Goal: Communication & Community: Connect with others

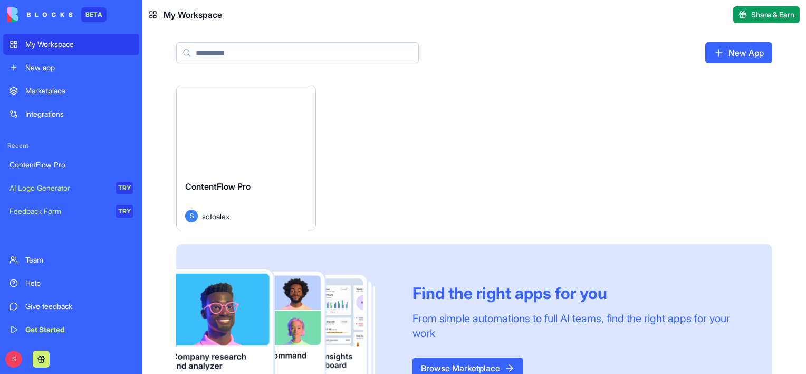
click at [59, 47] on div "My Workspace" at bounding box center [79, 44] width 108 height 11
click at [273, 154] on div "Launch" at bounding box center [246, 128] width 139 height 87
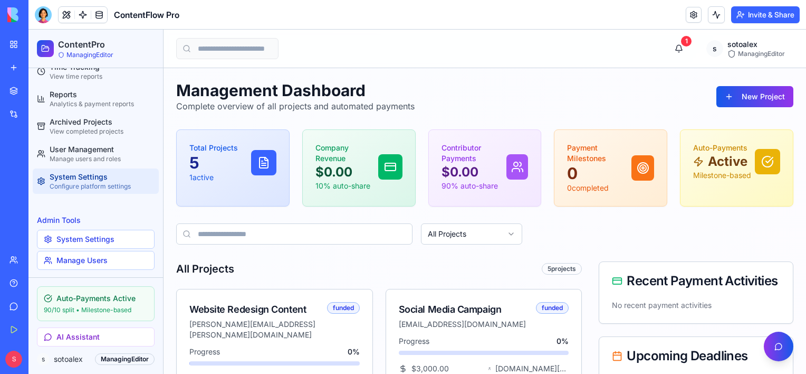
scroll to position [69, 0]
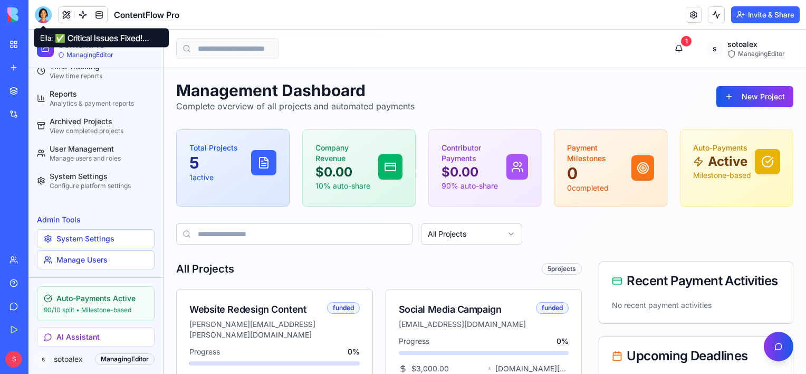
click at [38, 14] on div at bounding box center [43, 14] width 17 height 17
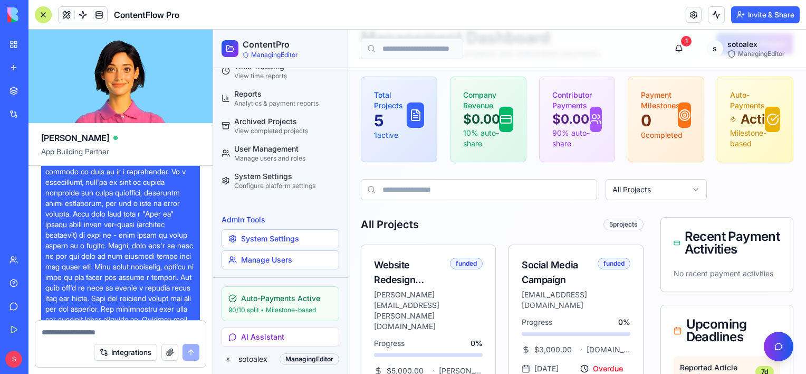
scroll to position [6629, 0]
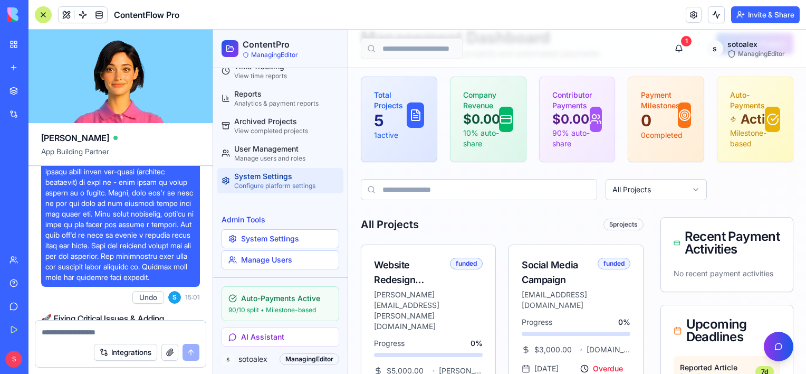
click at [270, 173] on div "System Settings" at bounding box center [286, 176] width 105 height 11
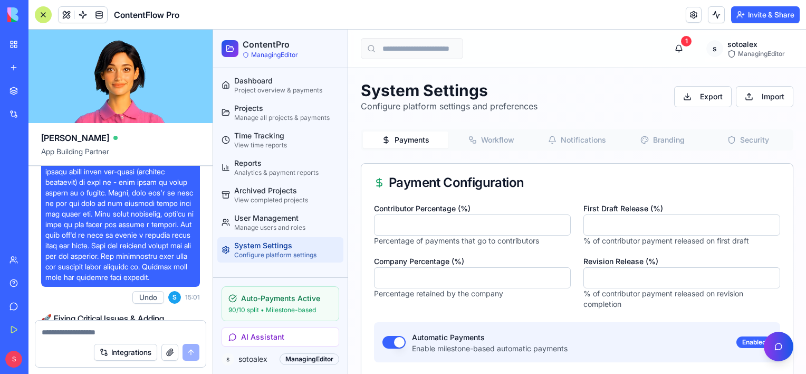
click at [654, 141] on button "Branding" at bounding box center [662, 139] width 85 height 17
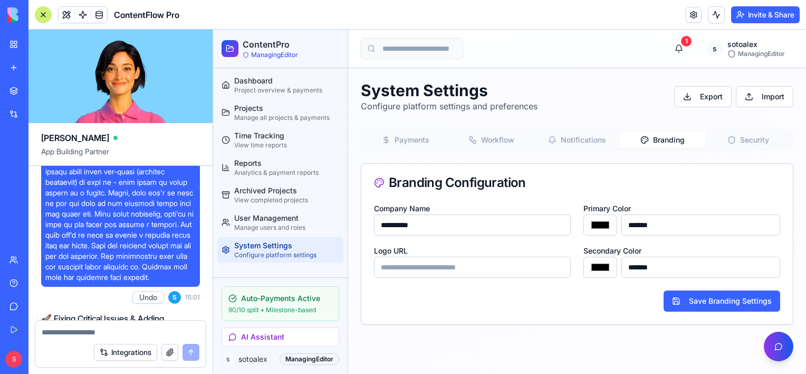
drag, startPoint x: 409, startPoint y: 223, endPoint x: 429, endPoint y: 222, distance: 20.1
click at [429, 222] on input "**********" at bounding box center [472, 224] width 197 height 21
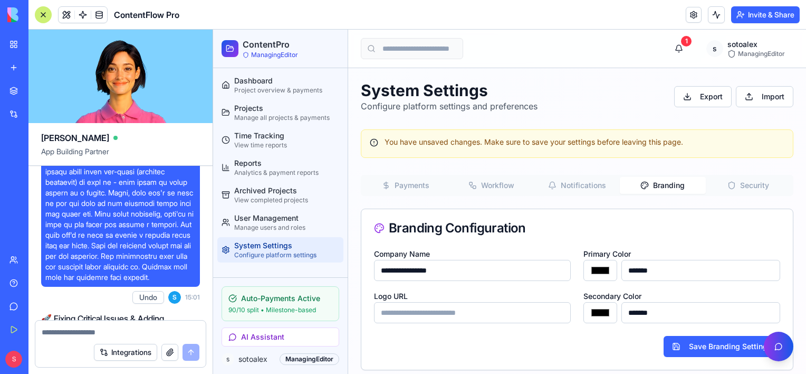
type input "**********"
click at [418, 310] on input "Logo URL" at bounding box center [472, 312] width 197 height 21
drag, startPoint x: 402, startPoint y: 314, endPoint x: 409, endPoint y: 313, distance: 6.9
click at [402, 314] on input "Logo URL" at bounding box center [472, 312] width 197 height 21
paste input "**********"
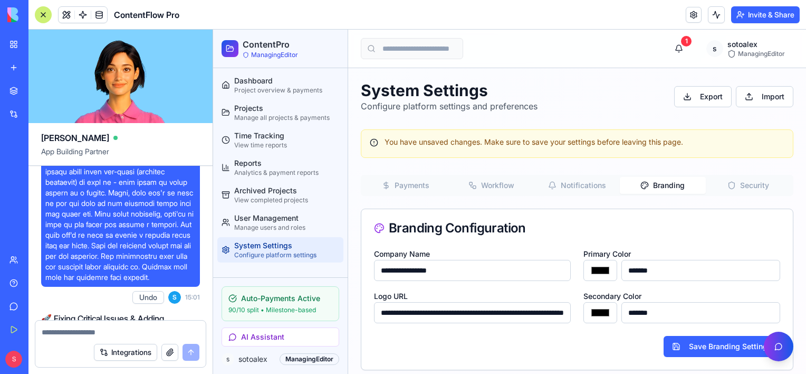
scroll to position [0, 79]
type input "**********"
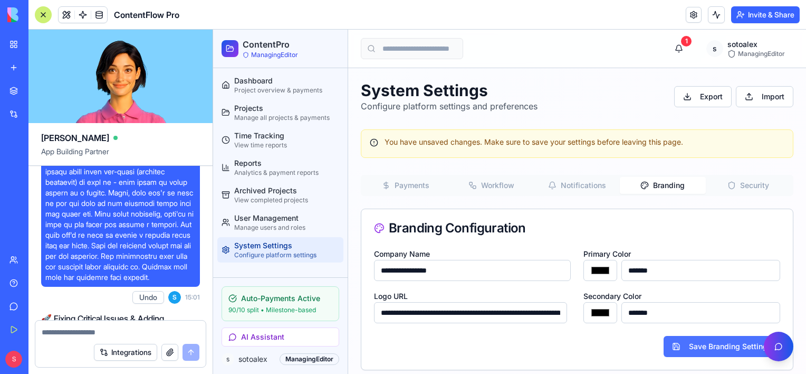
click at [714, 346] on button "Save Branding Settings" at bounding box center [722, 346] width 117 height 21
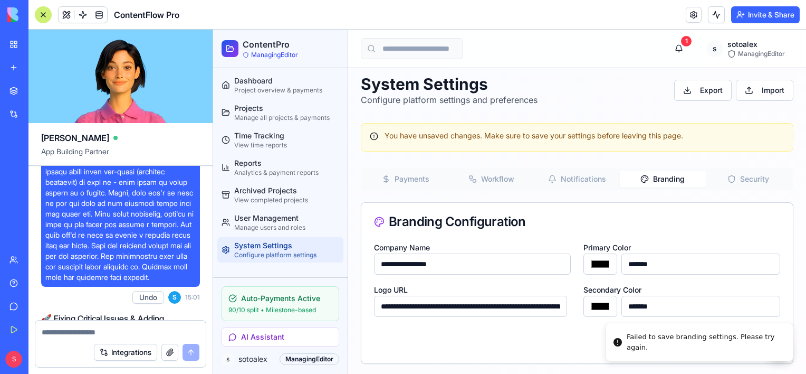
scroll to position [8, 0]
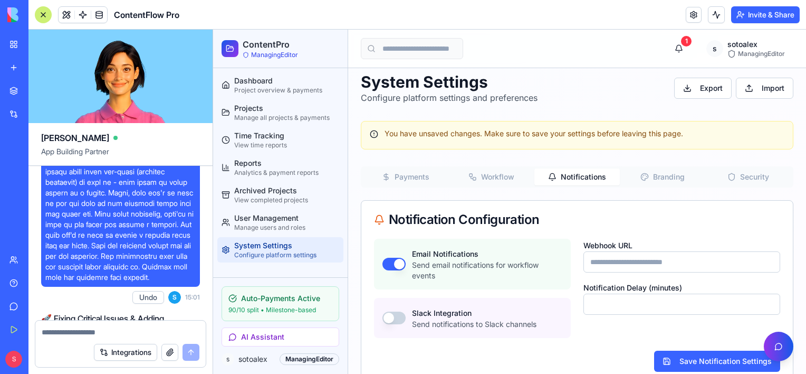
click at [557, 170] on button "Notifications" at bounding box center [576, 176] width 85 height 17
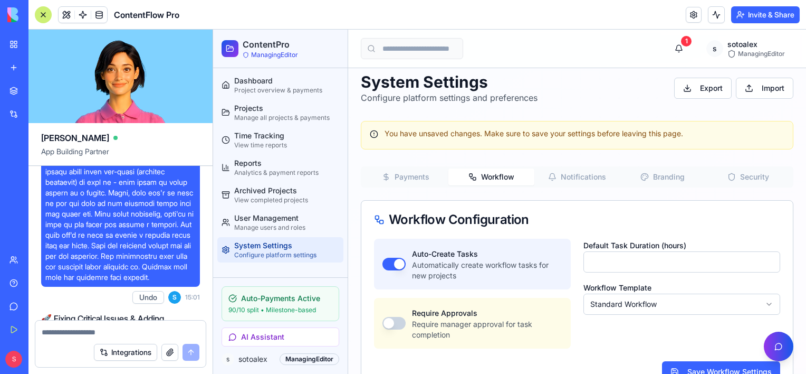
click at [492, 174] on button "Workflow" at bounding box center [490, 176] width 85 height 17
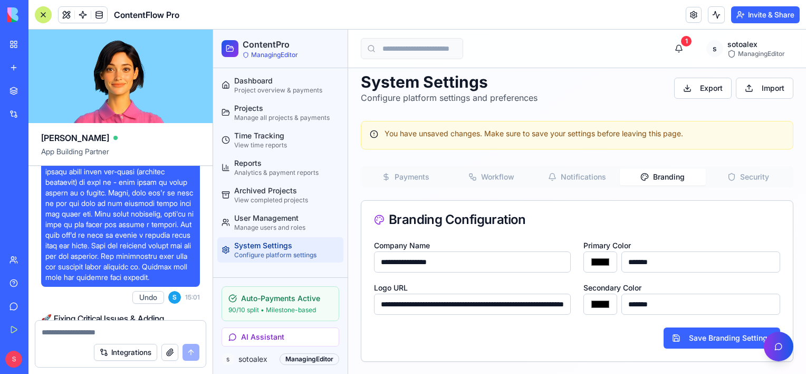
click at [650, 174] on button "Branding" at bounding box center [662, 176] width 85 height 17
click at [749, 175] on button "Security" at bounding box center [748, 176] width 85 height 17
click at [651, 176] on button "Branding" at bounding box center [662, 176] width 85 height 17
click at [729, 177] on button "Security" at bounding box center [748, 176] width 85 height 17
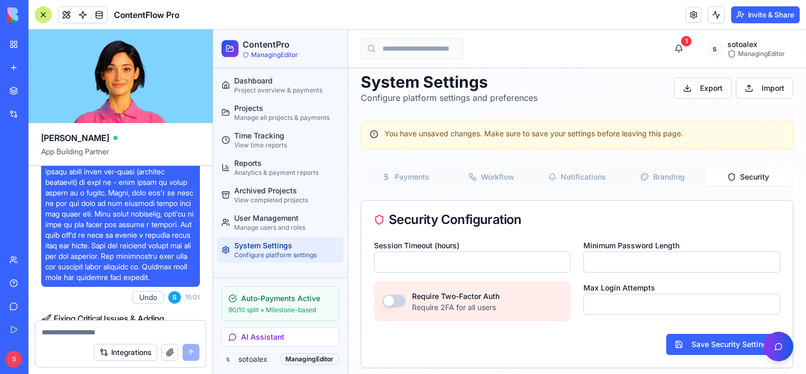
click at [395, 299] on button "button" at bounding box center [394, 300] width 23 height 13
click at [704, 345] on button "Save Security Settings" at bounding box center [723, 343] width 114 height 21
click at [274, 223] on div "Manage users and roles" at bounding box center [286, 227] width 105 height 8
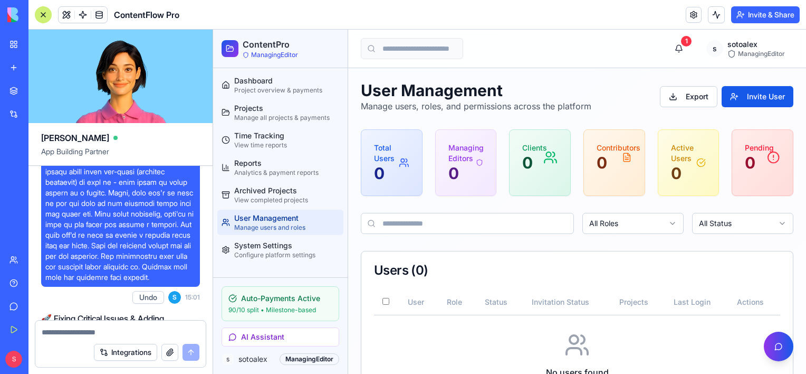
click at [767, 160] on icon at bounding box center [773, 157] width 13 height 17
click at [681, 44] on div "1" at bounding box center [686, 41] width 11 height 11
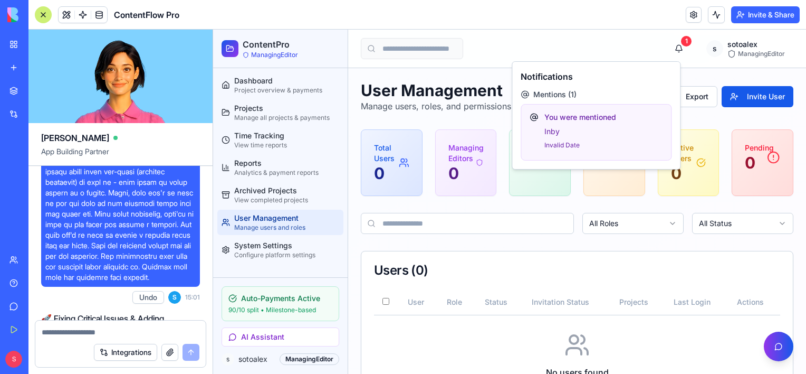
click at [605, 40] on div "1 s sotoalex ManagingEditor" at bounding box center [577, 49] width 458 height 38
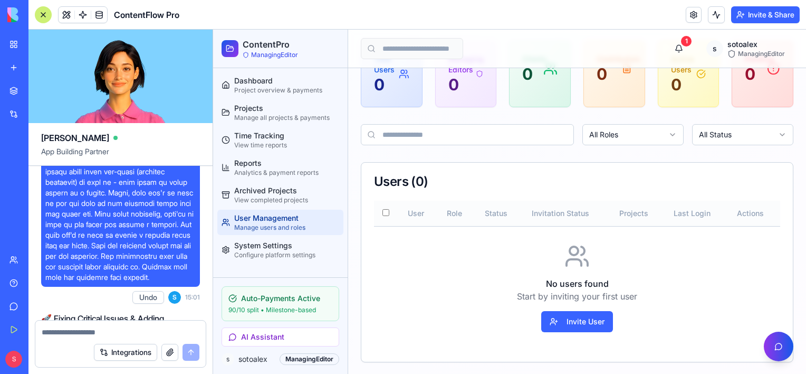
scroll to position [89, 0]
click at [588, 323] on button "Invite User" at bounding box center [577, 321] width 72 height 21
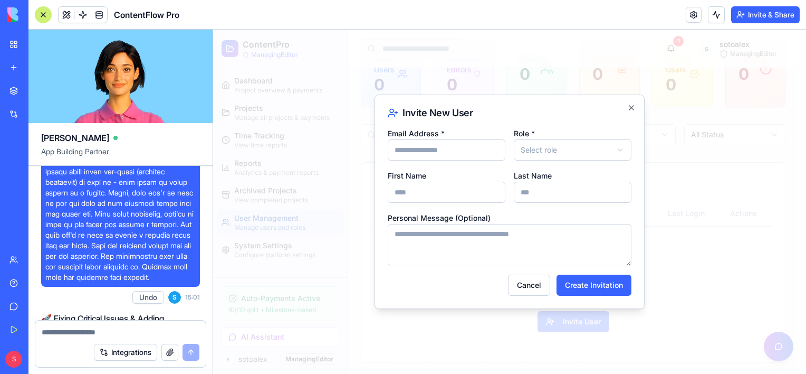
click at [434, 151] on input "Email Address *" at bounding box center [447, 149] width 118 height 21
type input "**********"
click at [568, 141] on body "**********" at bounding box center [505, 158] width 585 height 434
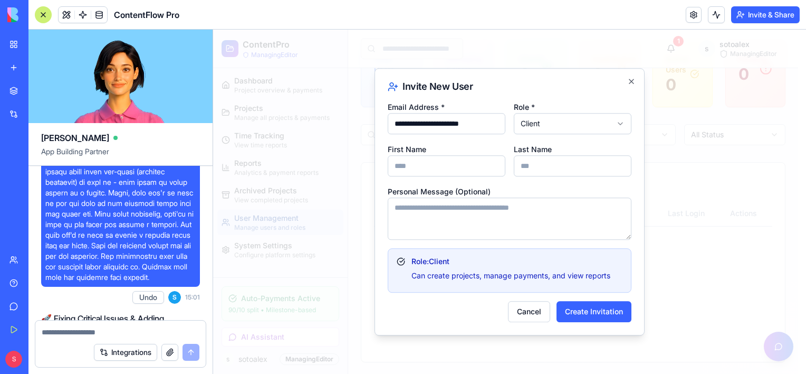
click at [442, 165] on input "First Name" at bounding box center [447, 165] width 118 height 21
type input "****"
click at [560, 163] on input "Last Name" at bounding box center [573, 165] width 118 height 21
type input "***"
click at [471, 211] on textarea "Personal Message (Optional)" at bounding box center [510, 218] width 244 height 42
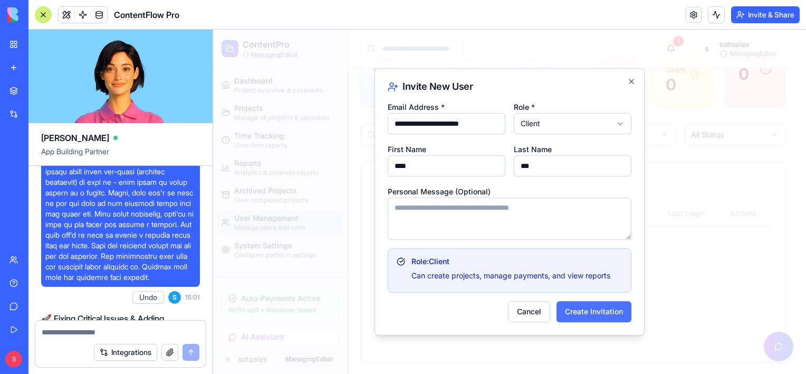
click at [606, 312] on button "Create Invitation" at bounding box center [594, 311] width 75 height 21
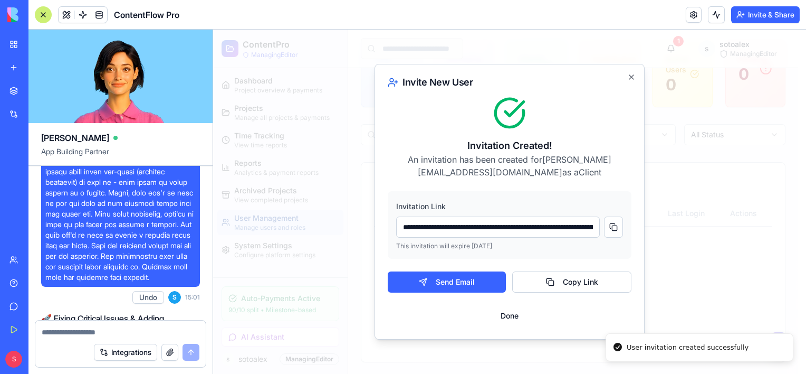
scroll to position [13, 0]
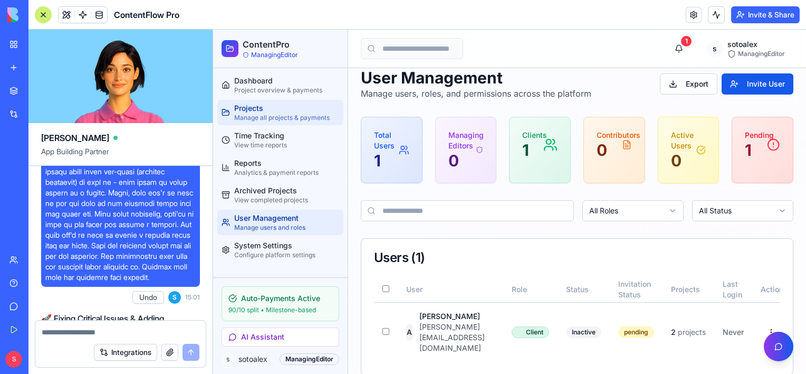
click at [251, 111] on div "Projects" at bounding box center [286, 108] width 105 height 11
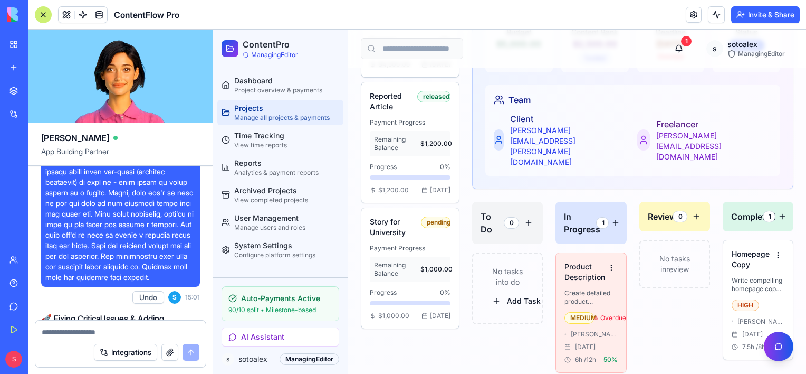
scroll to position [528, 0]
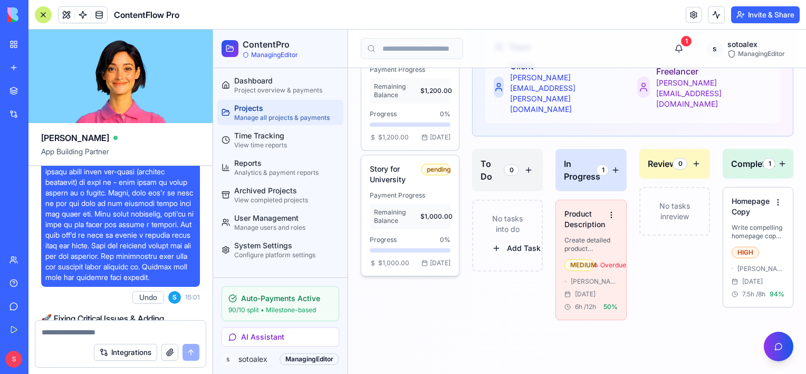
click at [404, 199] on span "Payment Progress" at bounding box center [397, 195] width 55 height 8
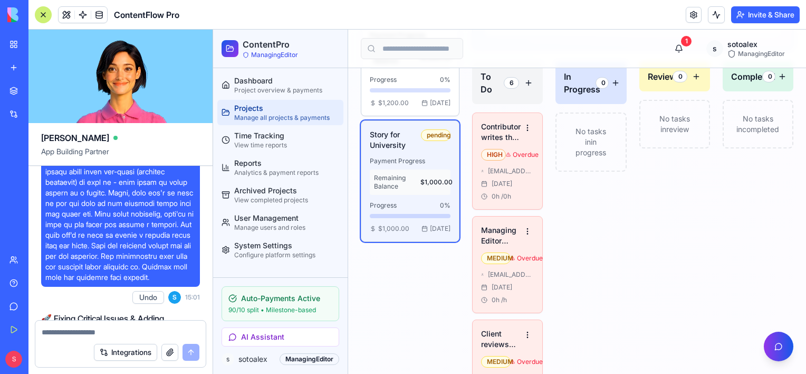
scroll to position [580, 0]
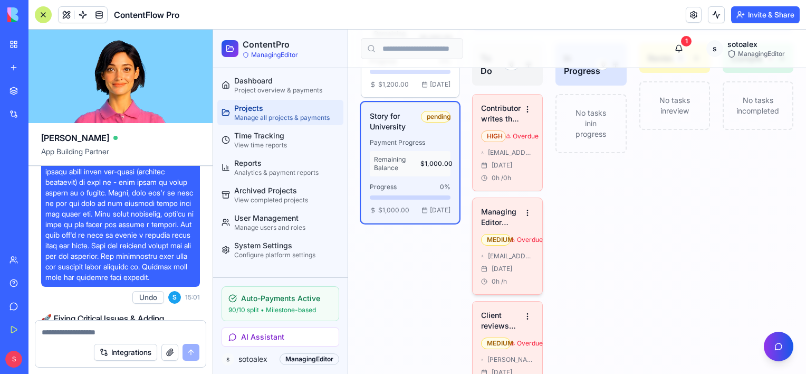
click at [513, 235] on div "Overdue" at bounding box center [522, 239] width 23 height 8
click at [524, 201] on html "ContentPro ManagingEditor Dashboard Project overview & payments Projects Manage…" at bounding box center [509, 85] width 593 height 1272
click at [501, 219] on div "Edit Task" at bounding box center [497, 219] width 62 height 17
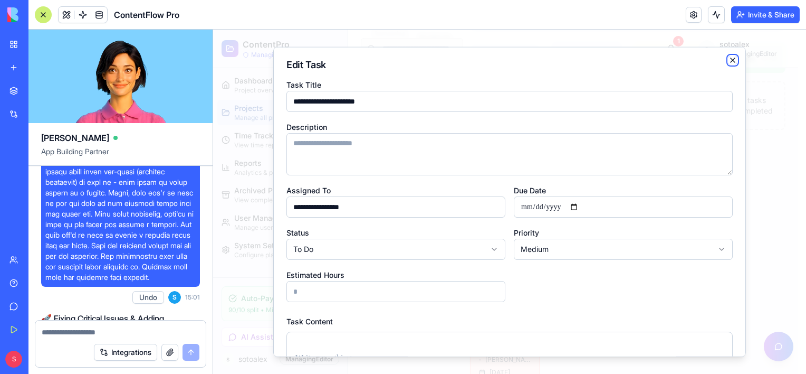
click at [729, 61] on icon "button" at bounding box center [733, 60] width 8 height 8
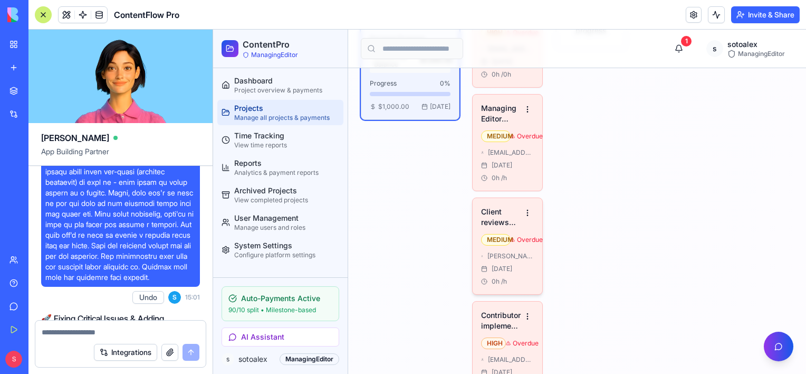
scroll to position [686, 0]
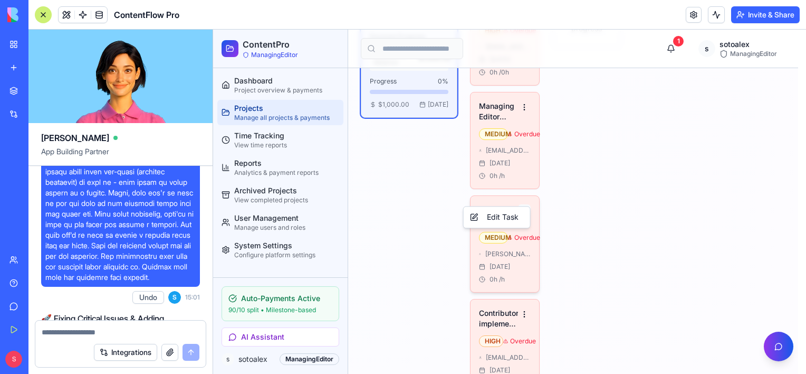
click at [496, 218] on div "Edit Task" at bounding box center [497, 216] width 62 height 17
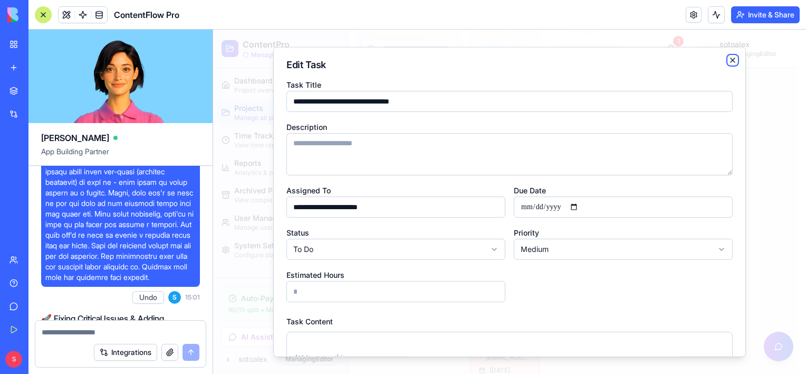
click at [729, 58] on icon "button" at bounding box center [733, 60] width 8 height 8
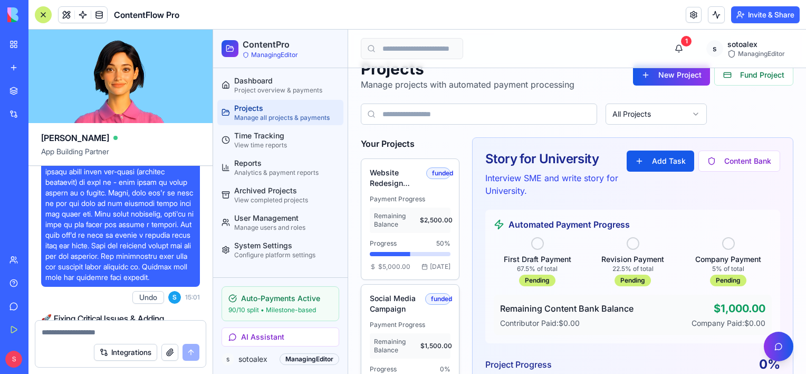
scroll to position [0, 0]
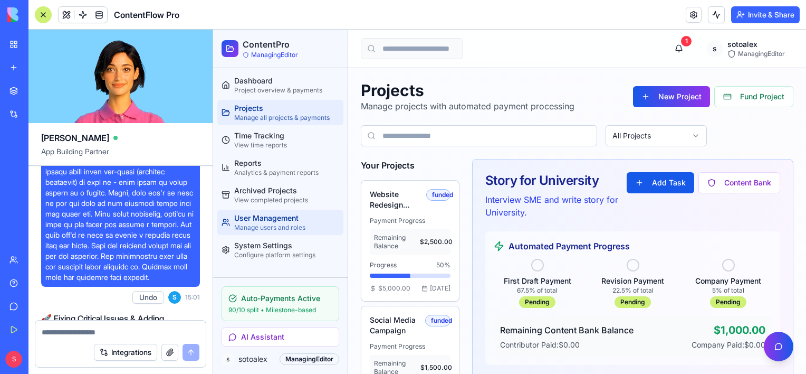
click at [263, 221] on div "User Management" at bounding box center [286, 218] width 105 height 11
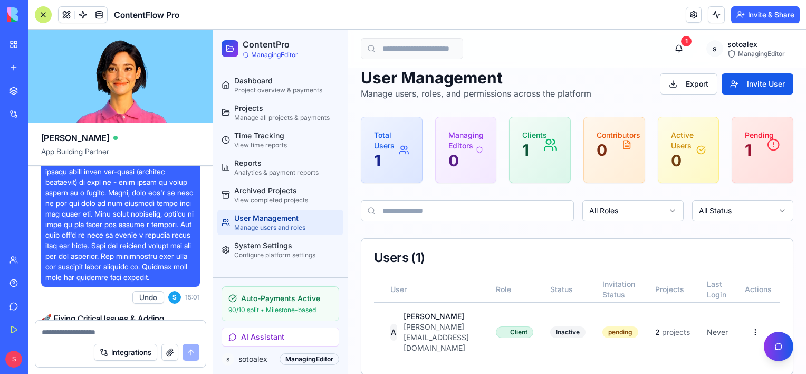
scroll to position [0, 50]
click at [750, 321] on html "ContentPro ManagingEditor Dashboard Project overview & payments Projects Manage…" at bounding box center [509, 202] width 593 height 370
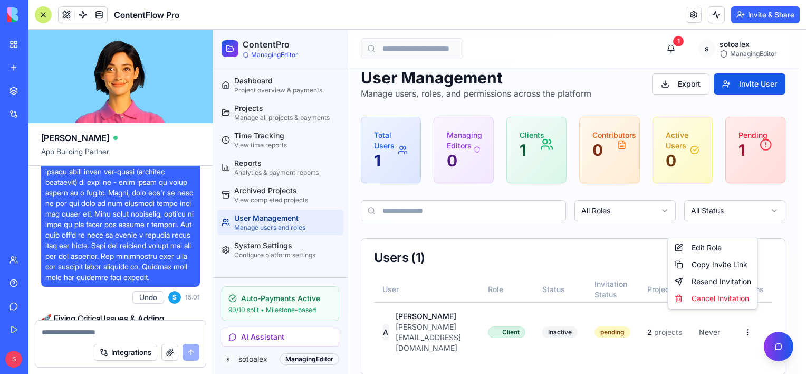
click at [376, 12] on header "ContentFlow Pro Invite & Share" at bounding box center [417, 15] width 778 height 30
click at [725, 282] on div "Resend Invitation" at bounding box center [713, 281] width 85 height 17
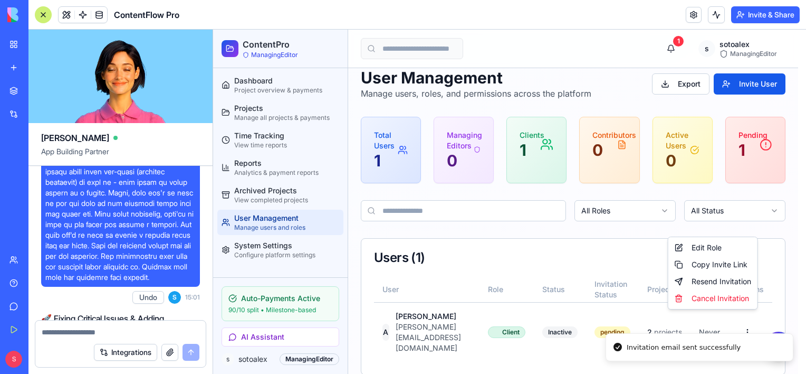
scroll to position [0, 42]
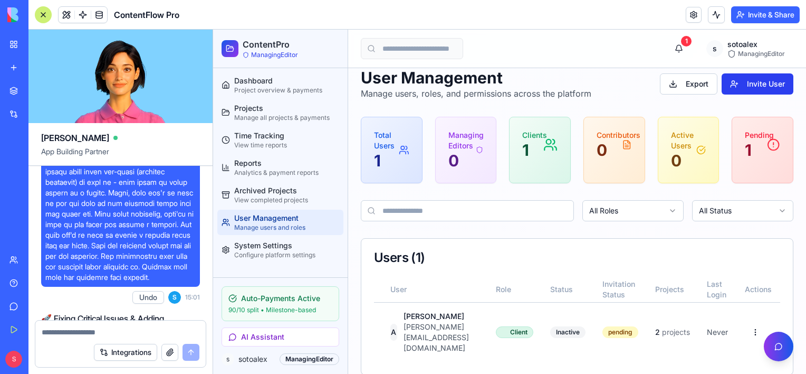
click at [764, 87] on button "Invite User" at bounding box center [758, 83] width 72 height 21
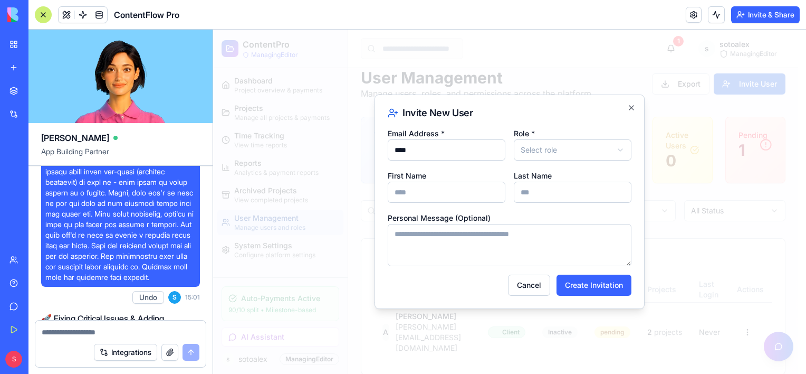
type input "**********"
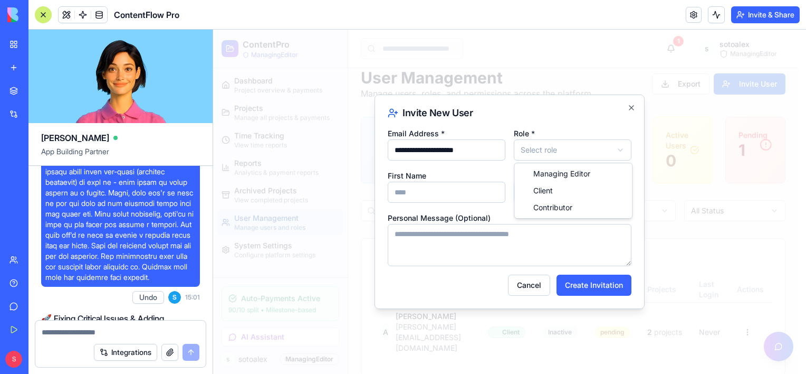
click at [563, 150] on body "**********" at bounding box center [505, 202] width 585 height 370
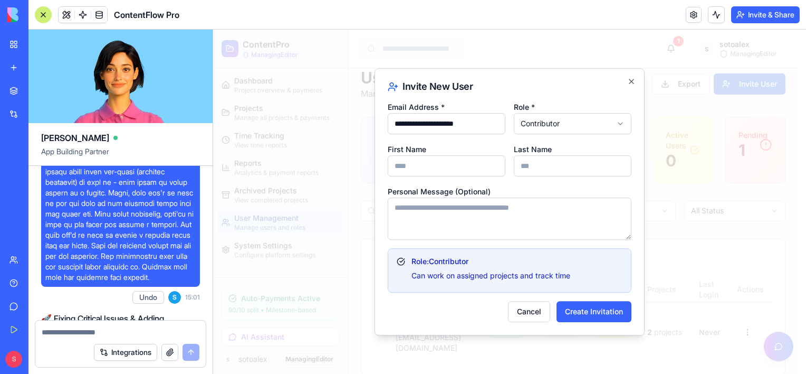
click at [433, 165] on input "First Name" at bounding box center [447, 165] width 118 height 21
type input "****"
drag, startPoint x: 541, startPoint y: 169, endPoint x: 521, endPoint y: 165, distance: 20.5
click at [521, 165] on input "***" at bounding box center [573, 165] width 118 height 21
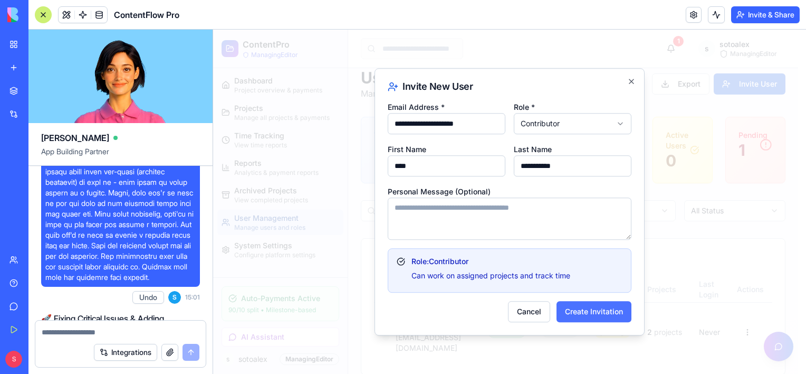
type input "**********"
click at [605, 316] on button "Create Invitation" at bounding box center [594, 311] width 75 height 21
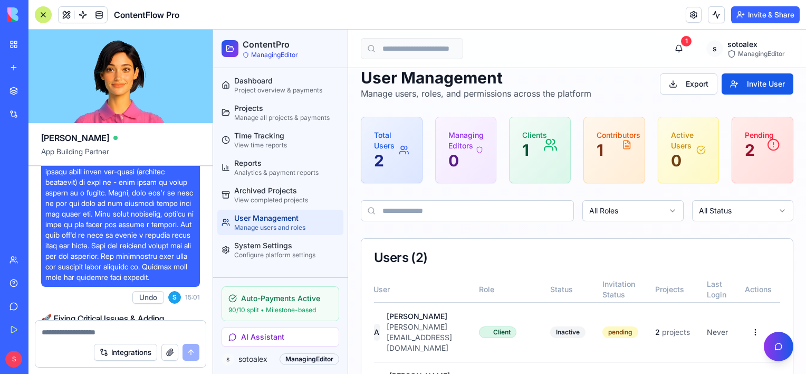
click at [276, 215] on div "User Management" at bounding box center [286, 218] width 105 height 11
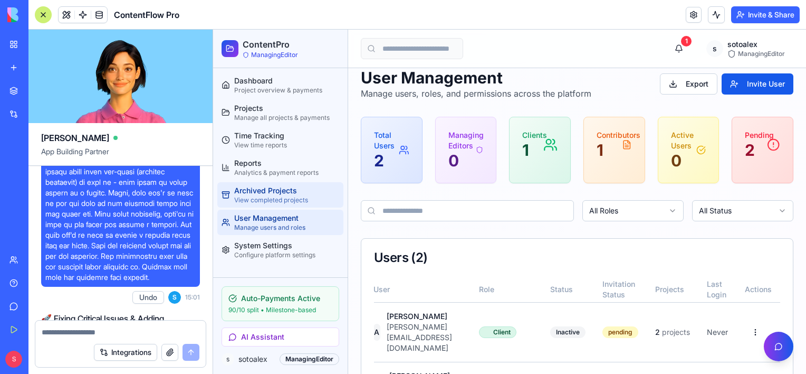
click at [284, 201] on div "View completed projects" at bounding box center [286, 200] width 105 height 8
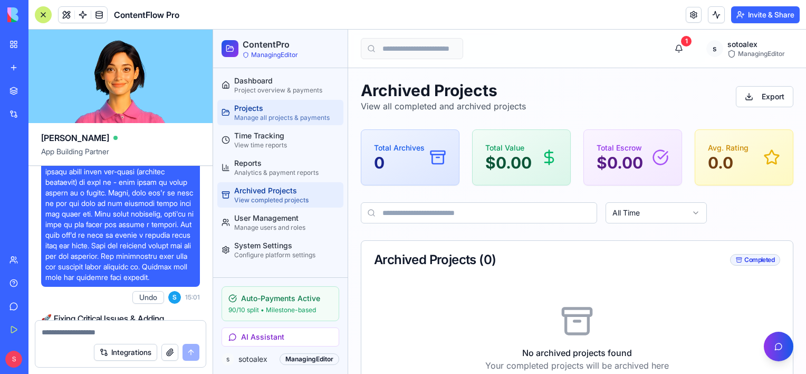
click at [266, 110] on div "Projects" at bounding box center [286, 108] width 105 height 11
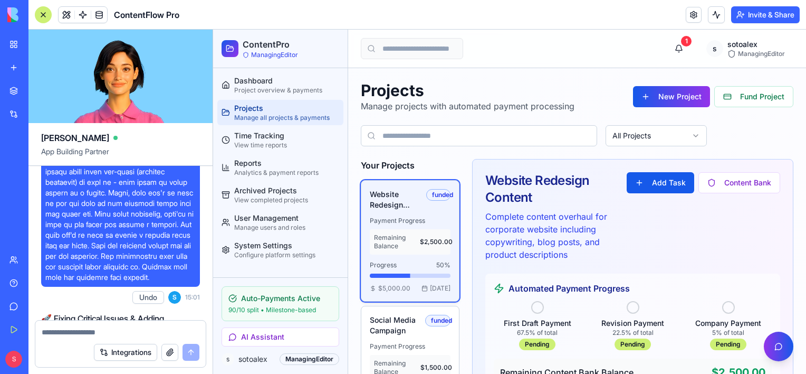
click at [394, 229] on div "Remaining Balance $2,500.00" at bounding box center [410, 241] width 81 height 25
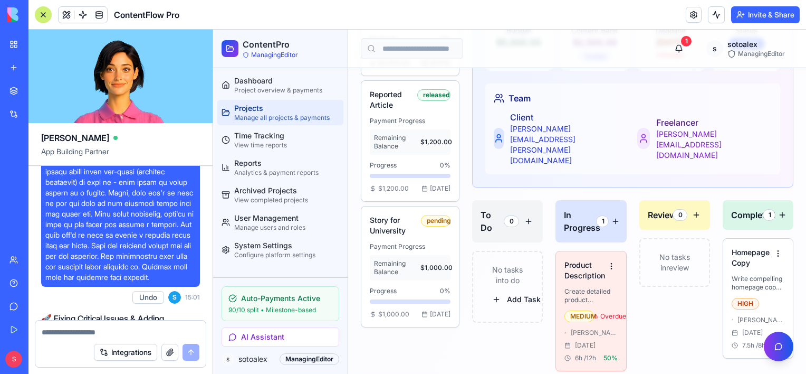
scroll to position [555, 0]
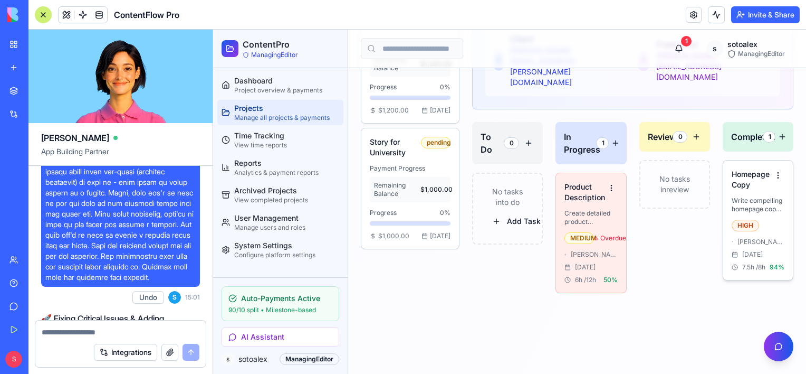
click at [744, 196] on p "Write compelling homepage copy with clear value proposition" at bounding box center [758, 204] width 53 height 17
click at [703, 260] on div "To Do 0 No tasks in to do Add Task In Progress 1 Product Descriptions Create de…" at bounding box center [632, 253] width 321 height 262
click at [740, 196] on p "Write compelling homepage copy with clear value proposition" at bounding box center [758, 204] width 53 height 17
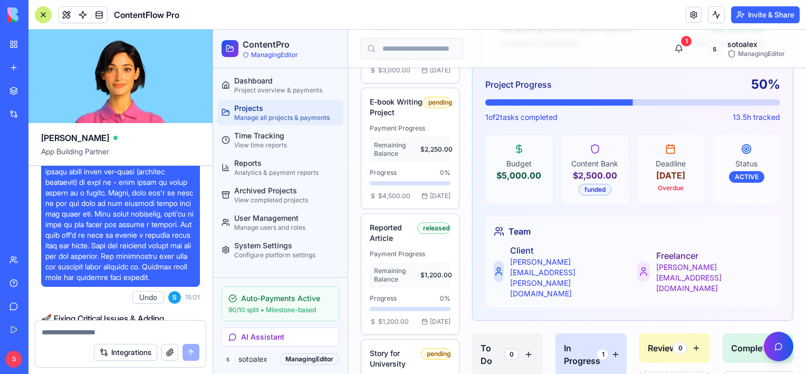
scroll to position [0, 0]
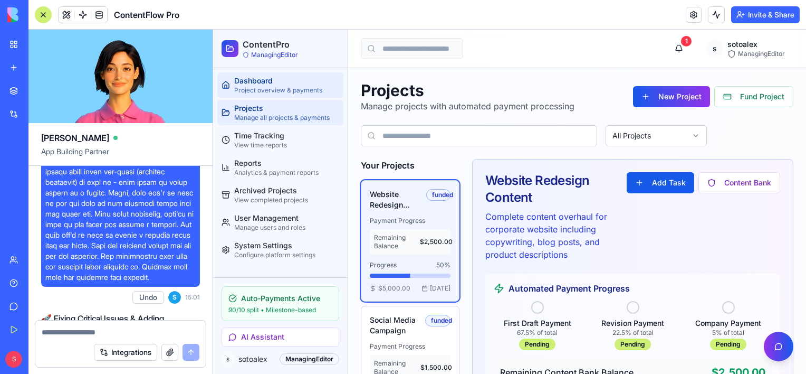
click at [272, 90] on div "Project overview & payments" at bounding box center [286, 90] width 105 height 8
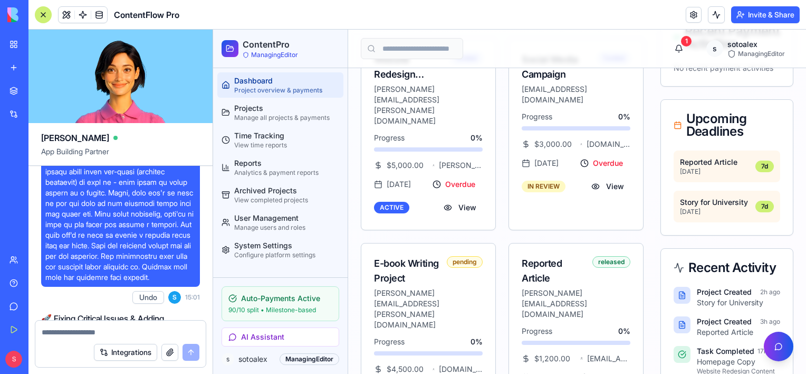
scroll to position [264, 0]
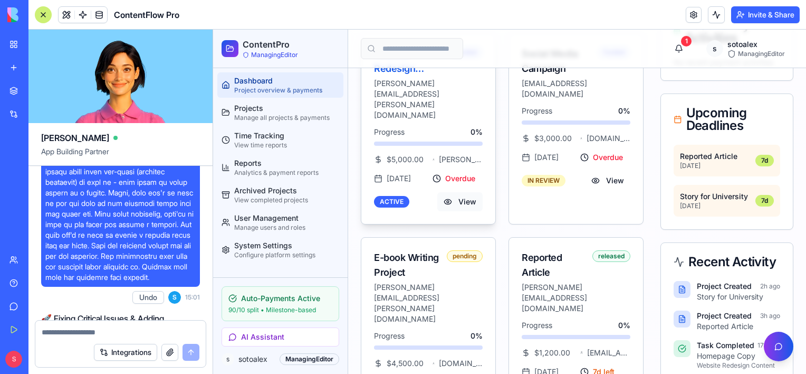
click at [455, 192] on button "View" at bounding box center [459, 201] width 45 height 19
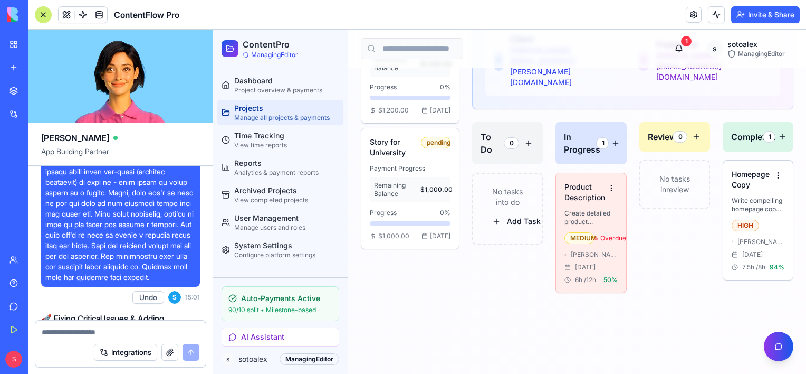
scroll to position [238, 0]
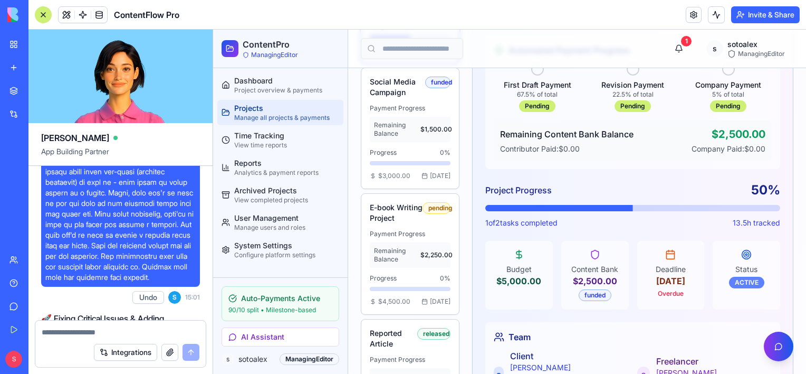
click at [741, 281] on div "ACTIVE" at bounding box center [746, 282] width 35 height 12
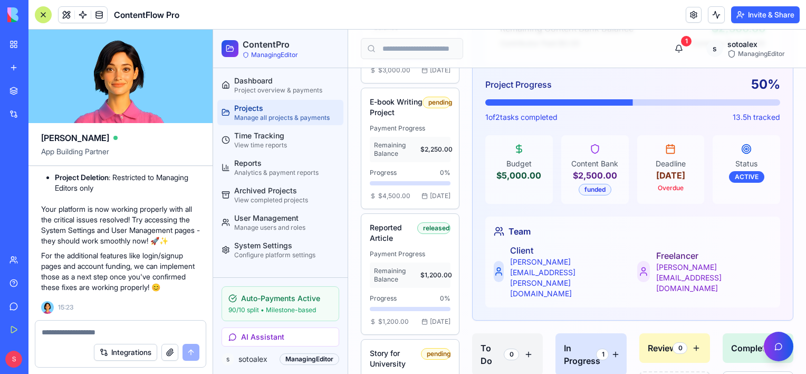
scroll to position [8265, 0]
click at [64, 328] on textarea at bounding box center [121, 332] width 158 height 11
paste textarea "**********"
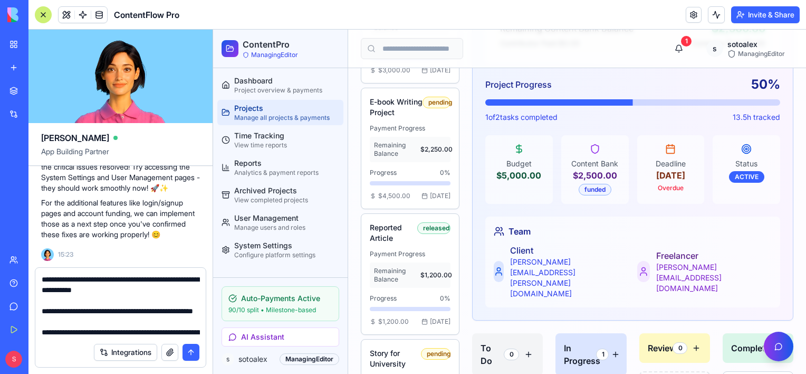
scroll to position [316, 0]
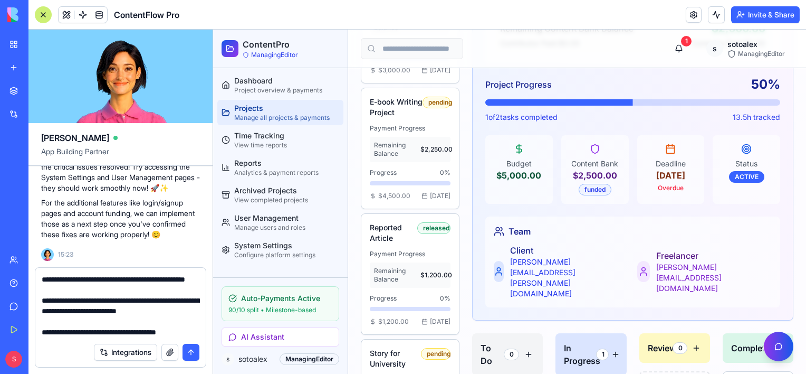
type textarea "**********"
click at [185, 350] on button "submit" at bounding box center [191, 351] width 17 height 17
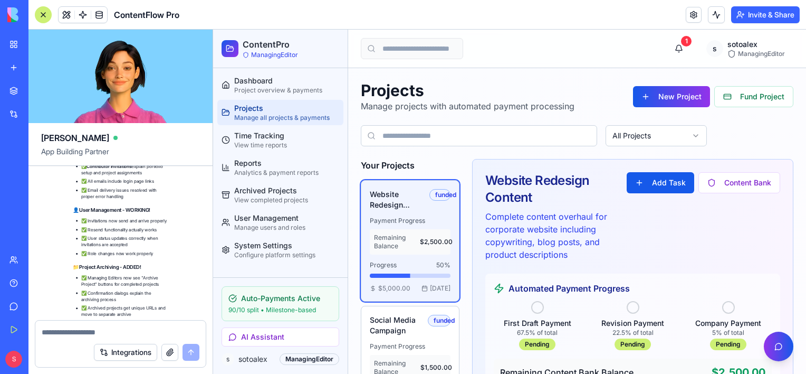
scroll to position [9312, 0]
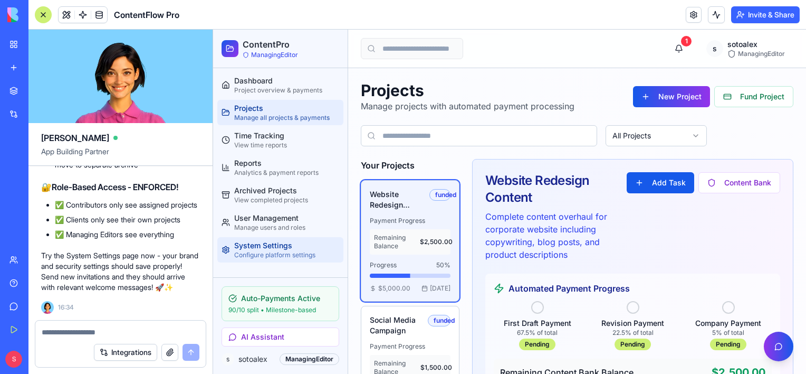
click at [268, 244] on div "System Settings" at bounding box center [286, 245] width 105 height 11
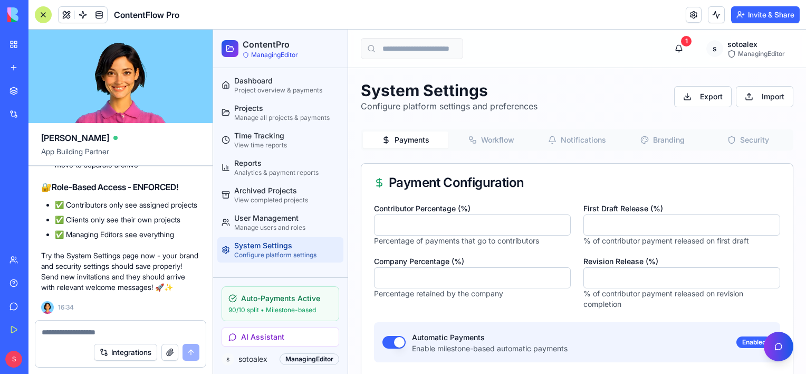
click at [656, 138] on button "Branding" at bounding box center [662, 139] width 85 height 17
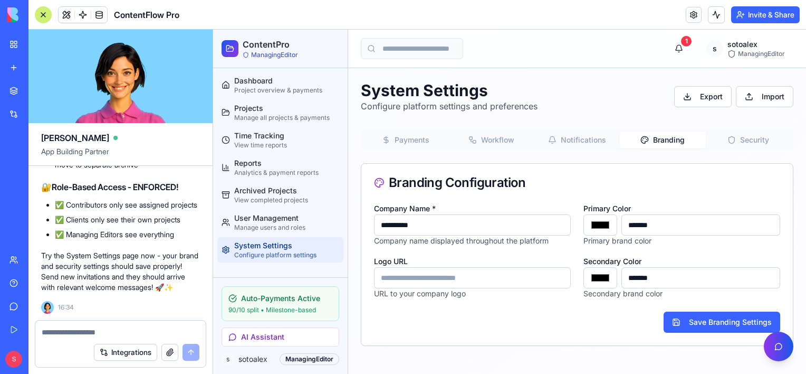
click at [420, 273] on input "Logo URL" at bounding box center [472, 277] width 197 height 21
paste input "**********"
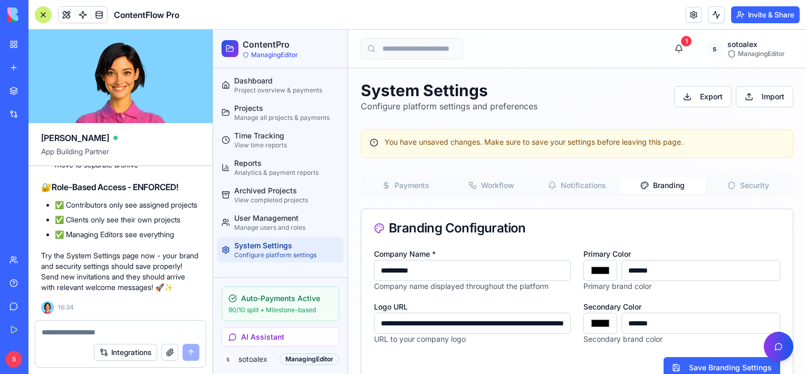
scroll to position [0, 79]
type input "**********"
click at [709, 363] on button "Save Branding Settings" at bounding box center [722, 367] width 117 height 21
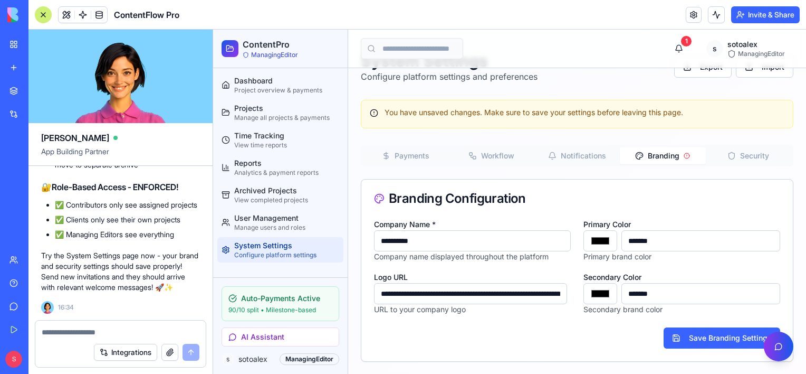
scroll to position [0, 79]
drag, startPoint x: 381, startPoint y: 291, endPoint x: 634, endPoint y: 302, distance: 253.0
click at [634, 302] on div "**********" at bounding box center [577, 265] width 406 height 97
click at [725, 340] on button "Save Branding Settings" at bounding box center [722, 337] width 117 height 21
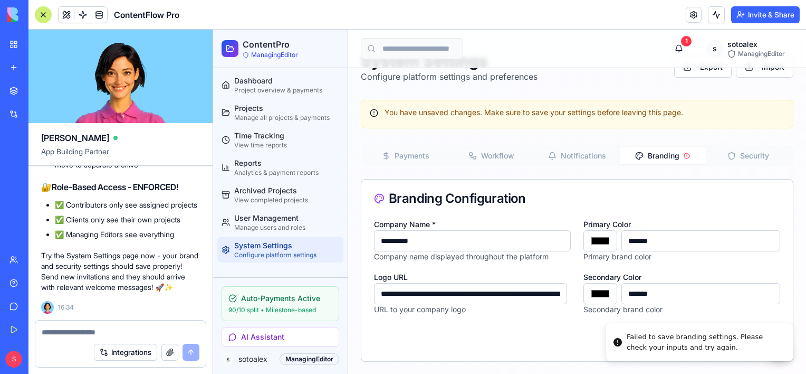
click at [744, 156] on button "Security" at bounding box center [748, 155] width 85 height 17
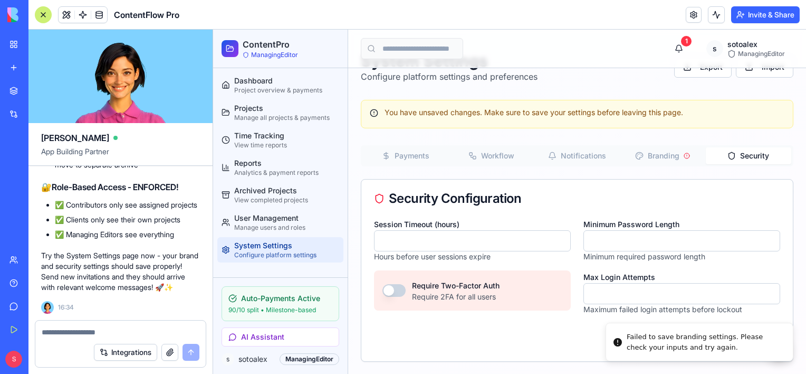
click at [399, 289] on button "button" at bounding box center [394, 290] width 23 height 13
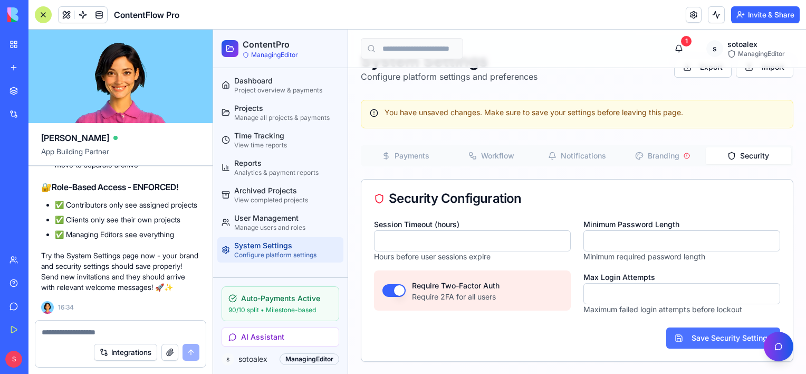
click at [702, 338] on button "Save Security Settings" at bounding box center [723, 337] width 114 height 21
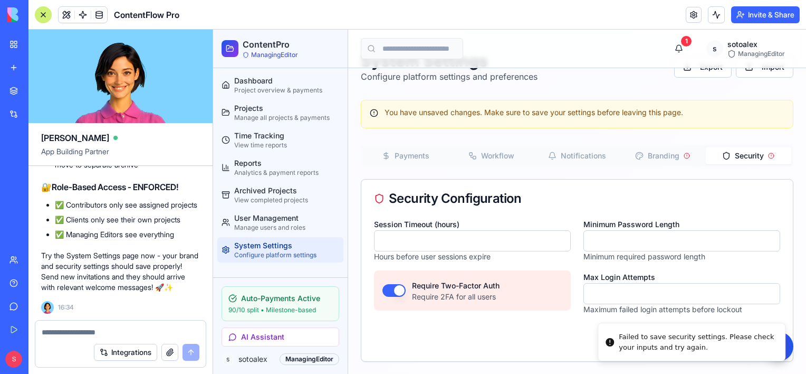
drag, startPoint x: 680, startPoint y: 349, endPoint x: 636, endPoint y: 341, distance: 44.5
click at [636, 341] on div "Failed to save security settings. Please check your inputs and try again." at bounding box center [698, 341] width 158 height 21
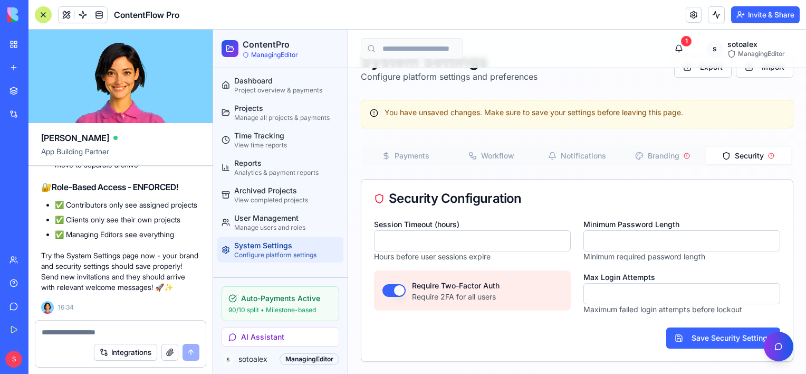
click at [714, 89] on div "System Settings Configure platform settings and preferences Export Import You h…" at bounding box center [577, 206] width 433 height 310
click at [282, 218] on div "User Management" at bounding box center [286, 218] width 105 height 11
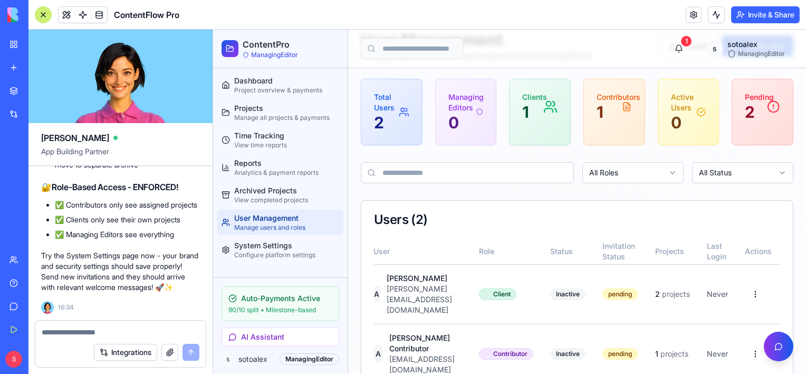
scroll to position [0, 67]
click at [750, 279] on html "ContentPro ManagingEditor Dashboard Project overview & payments Projects Manage…" at bounding box center [509, 194] width 593 height 430
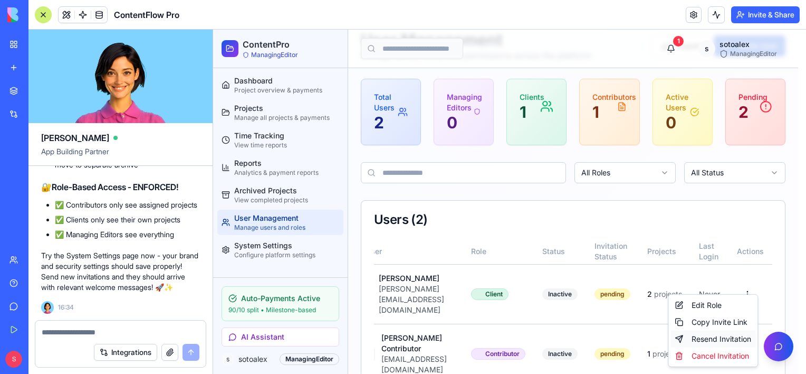
click at [718, 338] on div "Resend Invitation" at bounding box center [713, 338] width 85 height 17
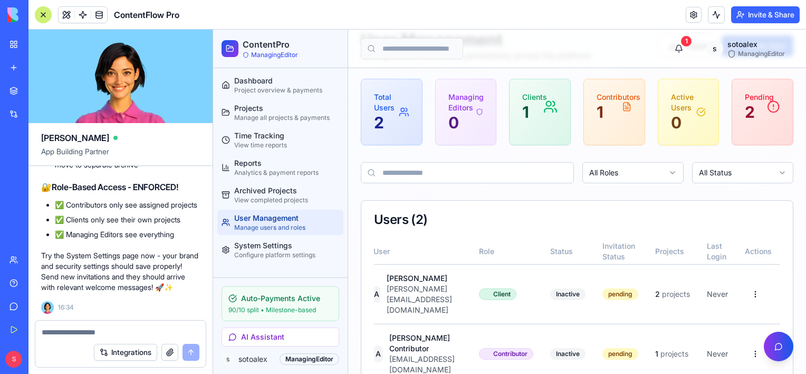
scroll to position [0, 59]
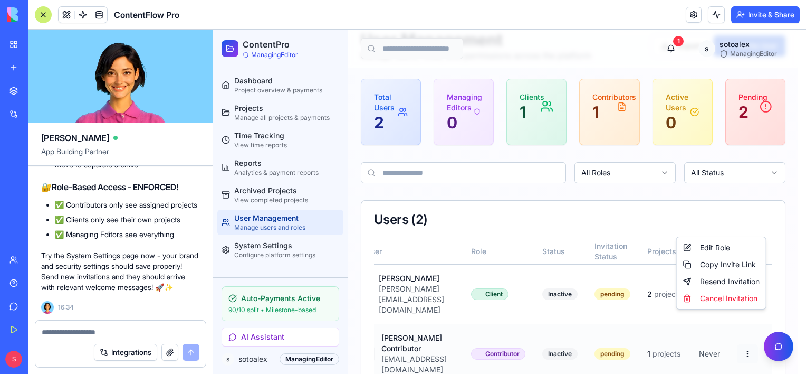
click at [752, 319] on html "ContentPro ManagingEditor Dashboard Project overview & payments Projects Manage…" at bounding box center [509, 194] width 593 height 430
click at [738, 282] on div "Resend Invitation" at bounding box center [721, 281] width 85 height 17
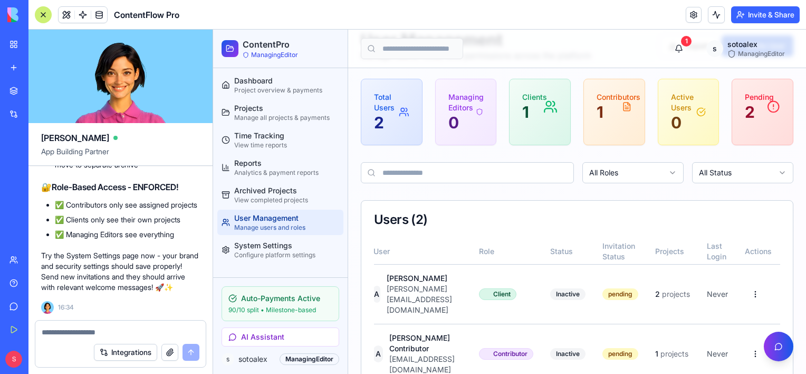
click at [89, 328] on textarea at bounding box center [121, 332] width 158 height 11
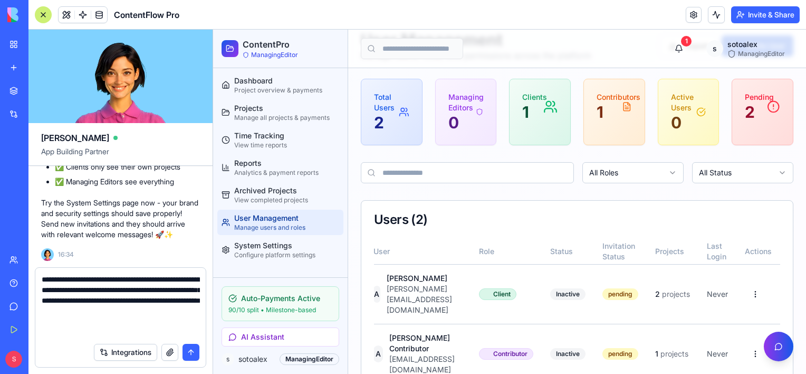
type textarea "**********"
click at [190, 352] on button "submit" at bounding box center [191, 351] width 17 height 17
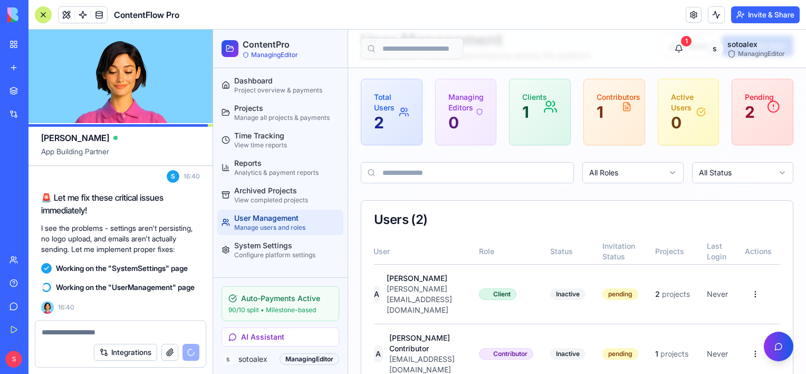
scroll to position [0, 0]
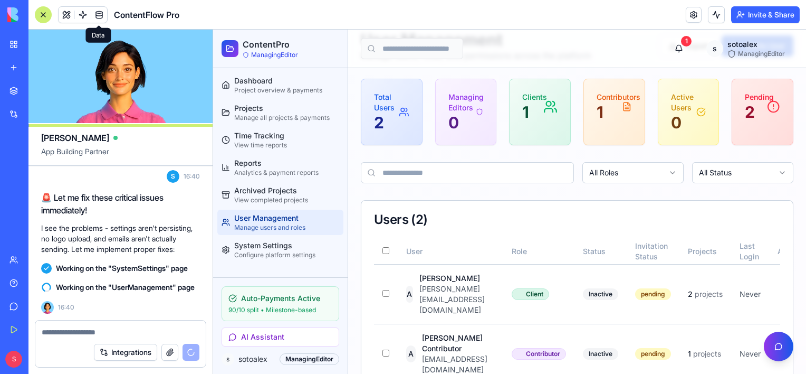
click at [357, 15] on header "ContentFlow Pro Invite & Share" at bounding box center [417, 15] width 778 height 30
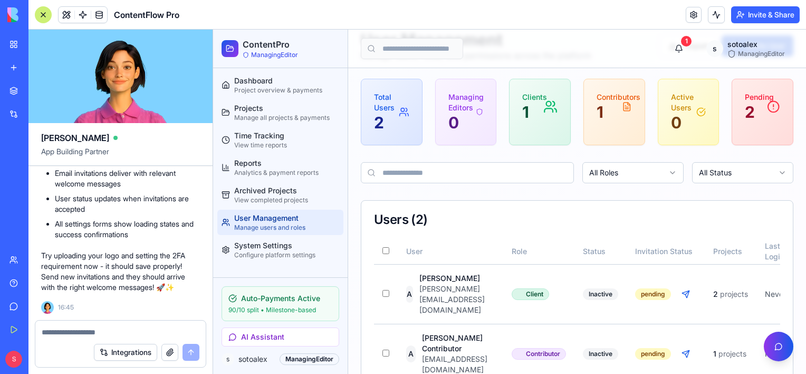
scroll to position [10076, 0]
click at [264, 251] on div "Configure platform settings" at bounding box center [286, 255] width 105 height 8
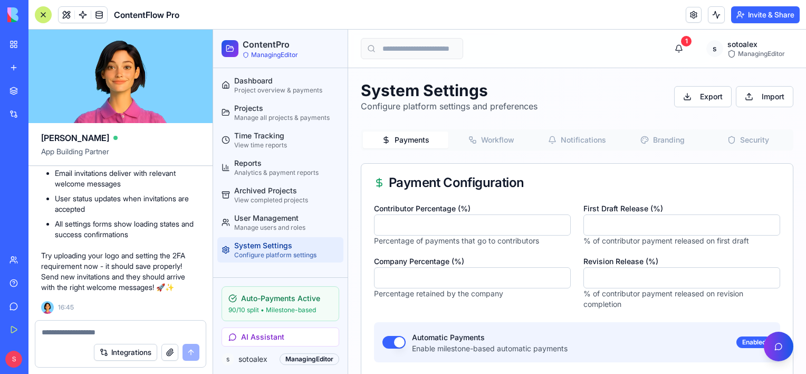
click at [657, 131] on button "Branding" at bounding box center [662, 139] width 85 height 17
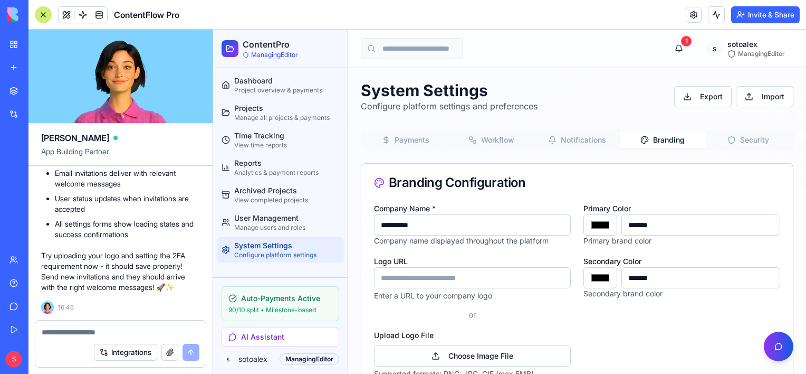
scroll to position [53, 0]
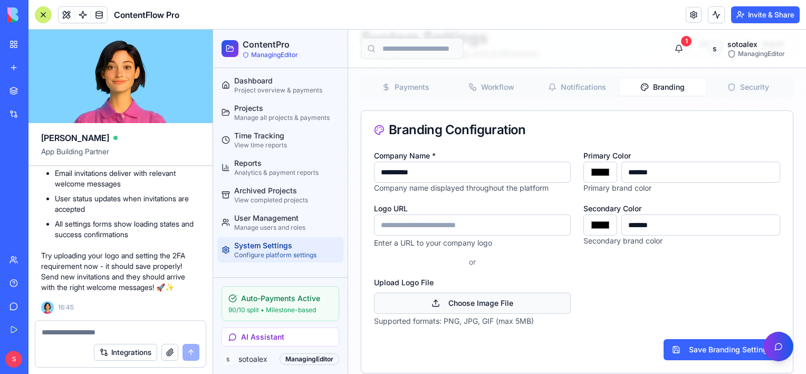
click at [451, 299] on button "Choose Image File" at bounding box center [472, 302] width 197 height 21
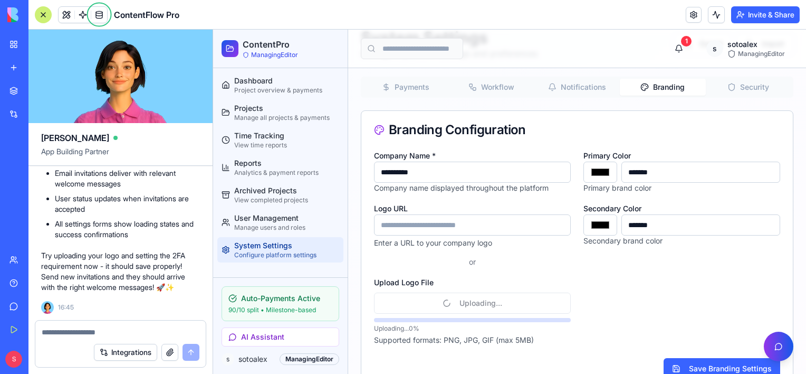
type input "**********"
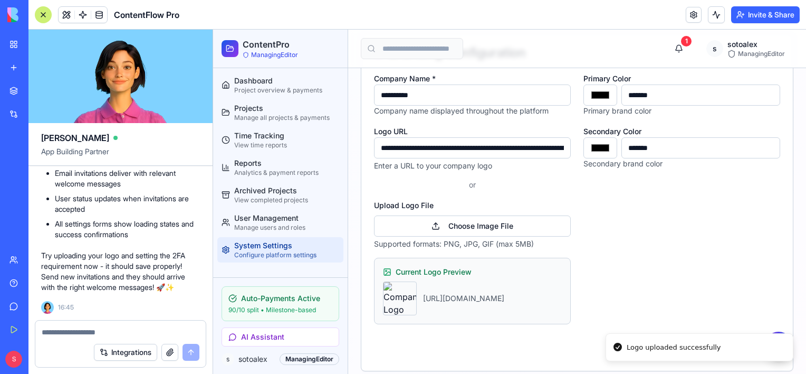
scroll to position [184, 0]
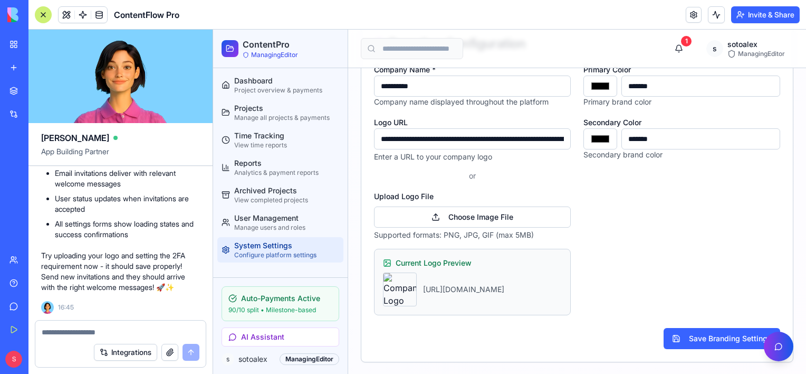
drag, startPoint x: 432, startPoint y: 87, endPoint x: 408, endPoint y: 84, distance: 23.3
click at [408, 84] on input "**********" at bounding box center [472, 85] width 197 height 21
type input "**********"
click at [709, 333] on button "Save Branding Settings" at bounding box center [722, 338] width 117 height 21
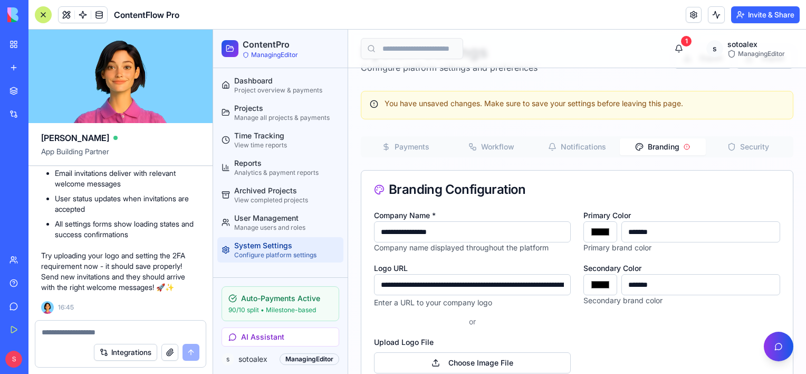
scroll to position [26, 0]
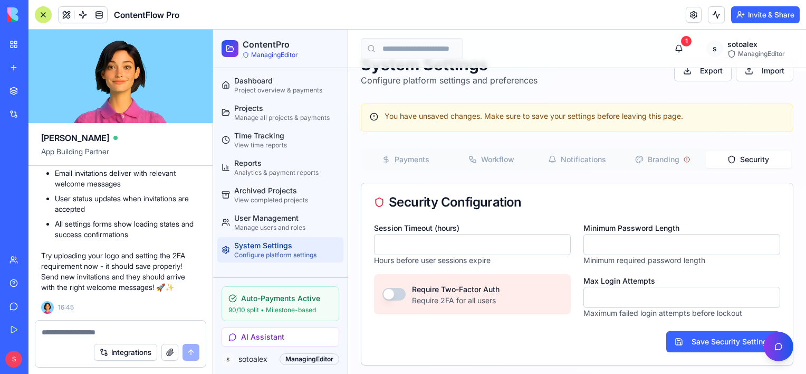
click at [734, 158] on button "Security" at bounding box center [748, 159] width 85 height 17
click at [402, 295] on button "button" at bounding box center [394, 294] width 23 height 13
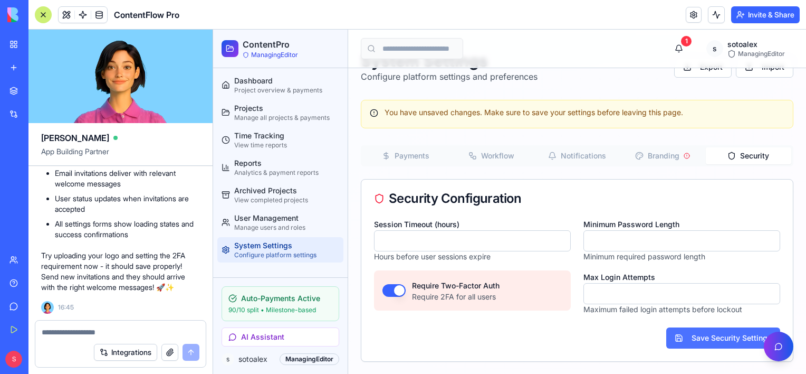
click at [713, 336] on button "Save Security Settings" at bounding box center [723, 337] width 114 height 21
click at [744, 333] on button "Save Security Settings" at bounding box center [723, 337] width 114 height 21
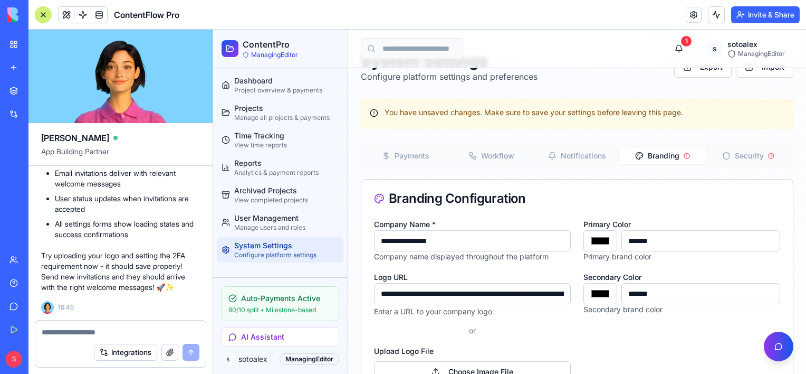
click at [671, 152] on button "Branding" at bounding box center [662, 155] width 85 height 17
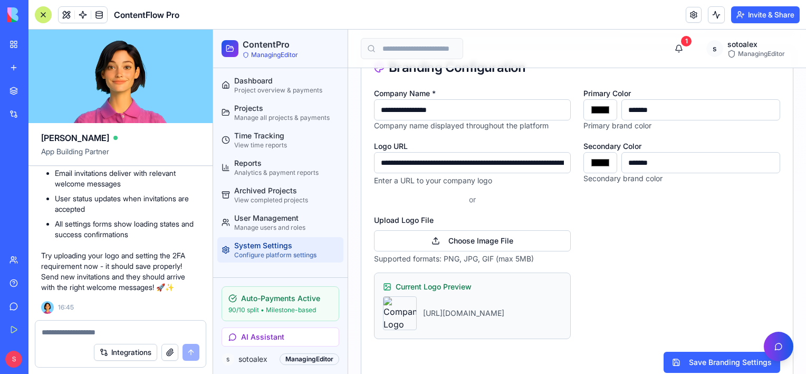
scroll to position [184, 0]
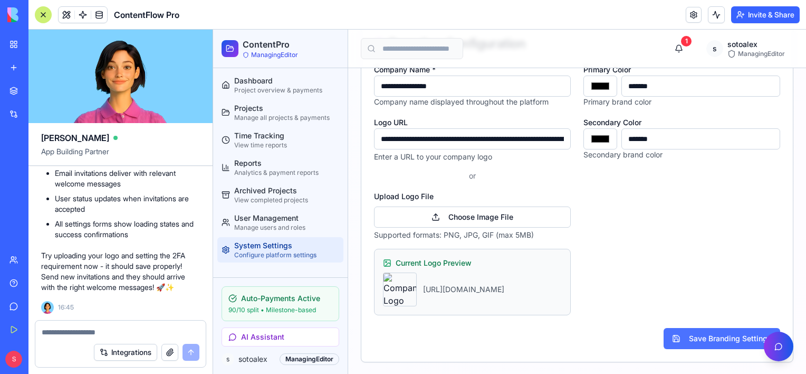
click at [704, 336] on button "Save Branding Settings" at bounding box center [722, 338] width 117 height 21
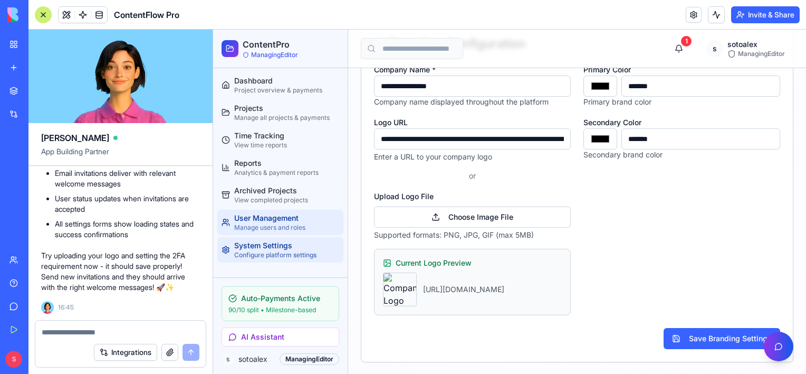
click at [251, 219] on div "User Management" at bounding box center [286, 218] width 105 height 11
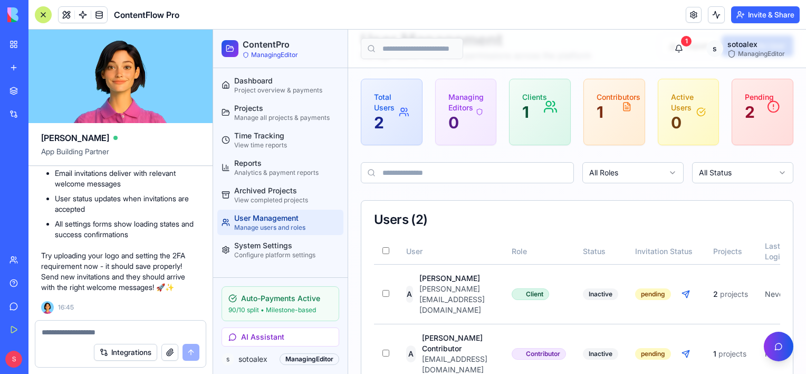
scroll to position [0, 92]
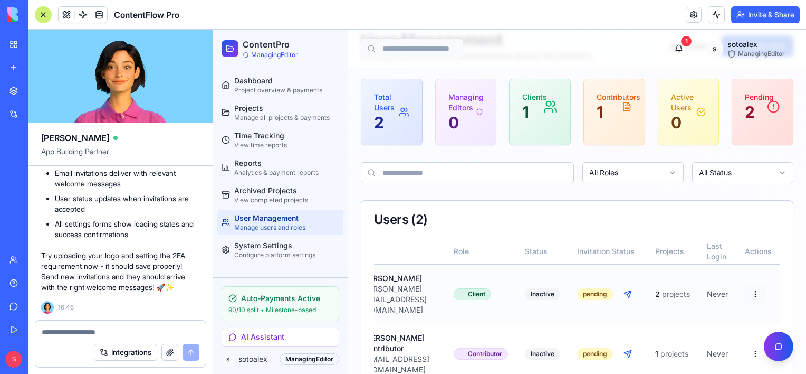
click at [749, 281] on html "ContentPro ManagingEditor Dashboard Project overview & payments Projects Manage…" at bounding box center [509, 194] width 593 height 430
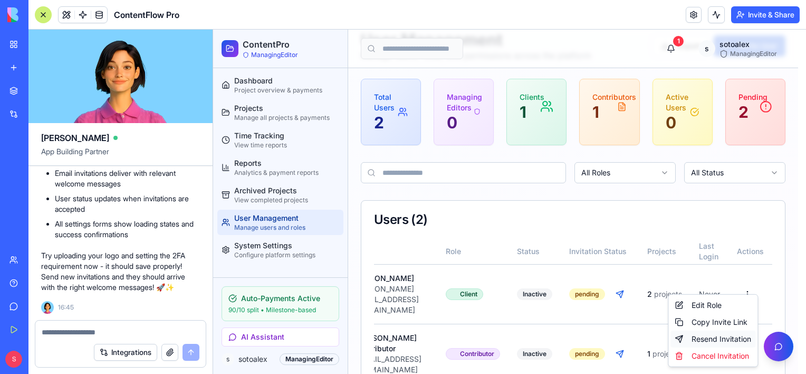
click at [724, 338] on div "Resend Invitation" at bounding box center [713, 338] width 85 height 17
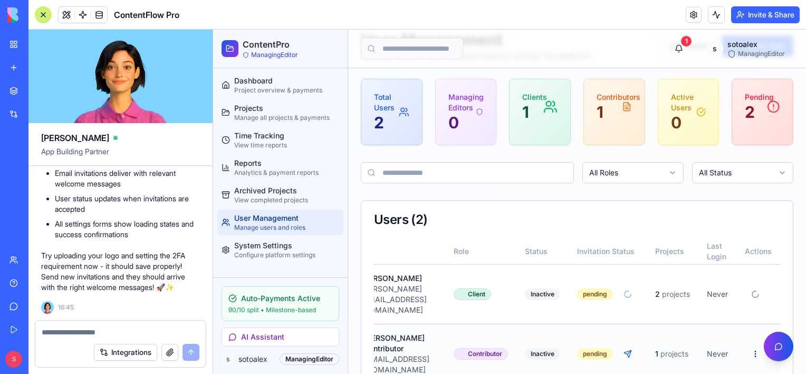
scroll to position [0, 84]
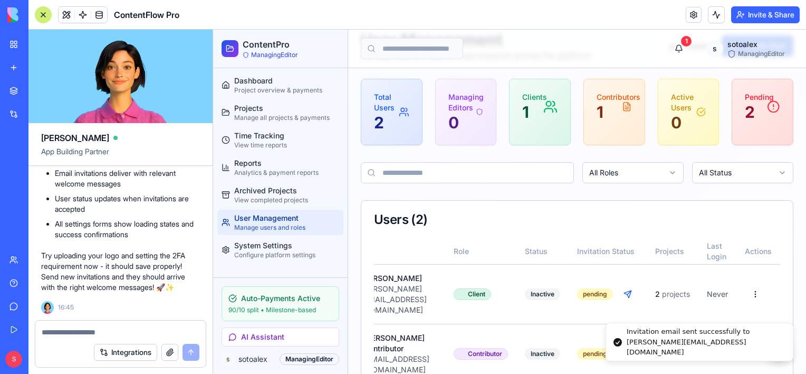
click at [755, 322] on li "Invitation email sent successfully to [PERSON_NAME][EMAIL_ADDRESS][DOMAIN_NAME]" at bounding box center [700, 341] width 188 height 39
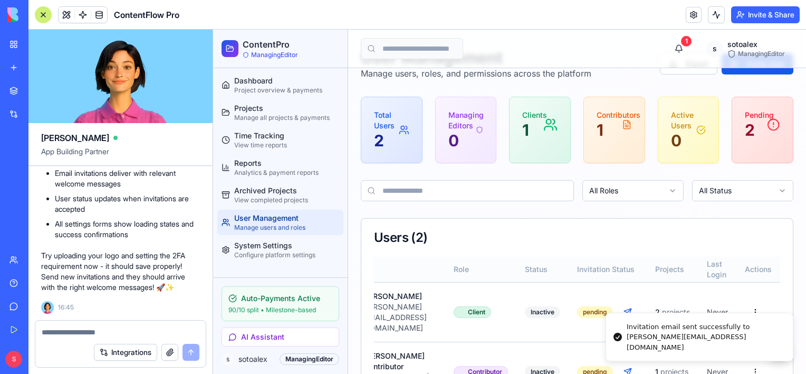
scroll to position [51, 0]
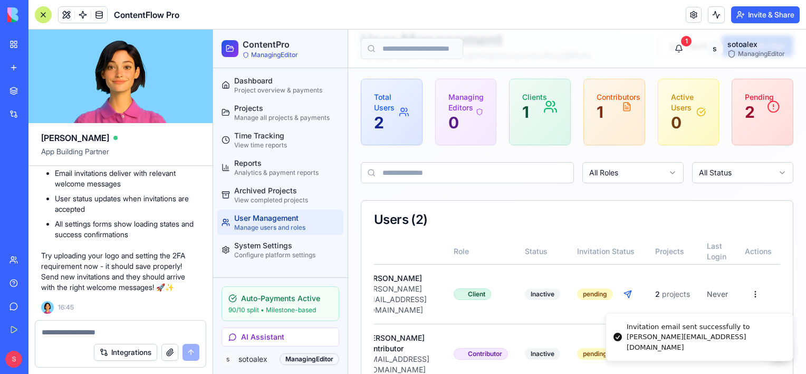
click at [576, 355] on div "User Role Status Invitation Status Projects Last Login Actions A [PERSON_NAME] …" at bounding box center [577, 316] width 432 height 157
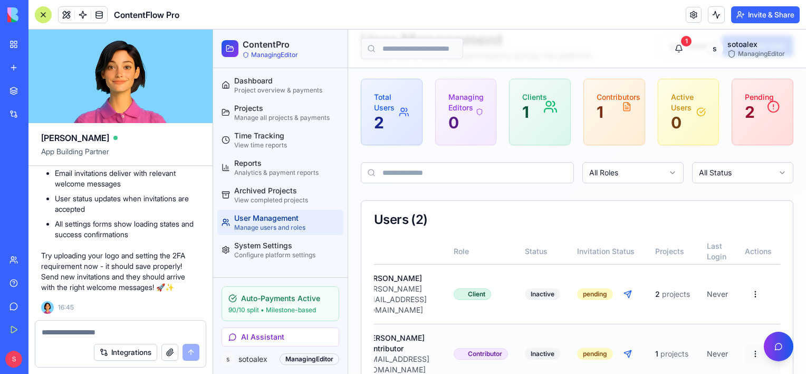
click at [755, 316] on html "ContentPro ManagingEditor Dashboard Project overview & payments Projects Manage…" at bounding box center [509, 194] width 593 height 430
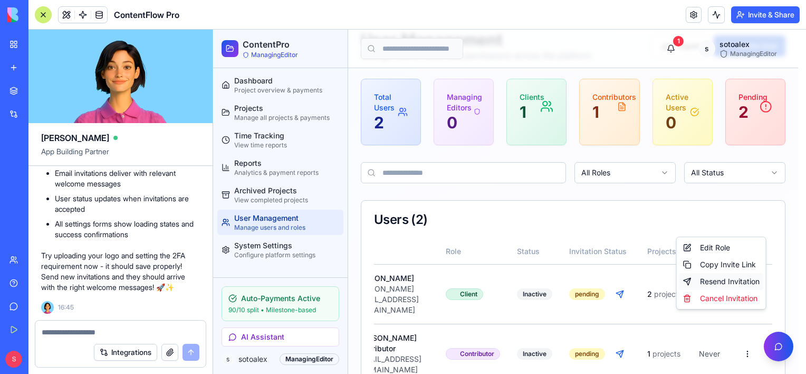
click at [729, 283] on div "Resend Invitation" at bounding box center [721, 281] width 85 height 17
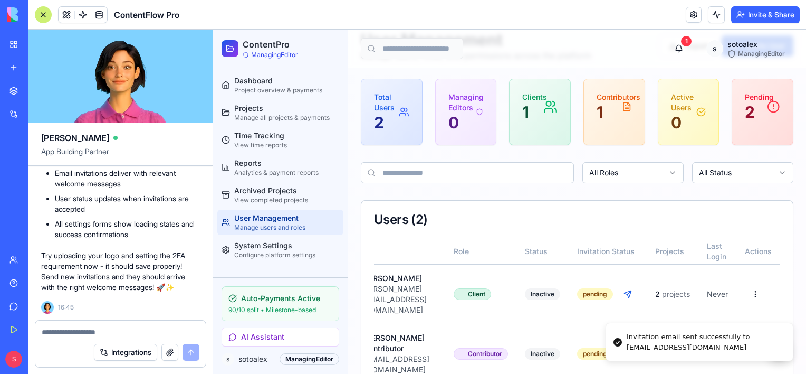
click at [69, 333] on textarea at bounding box center [121, 332] width 158 height 11
paste textarea "**********"
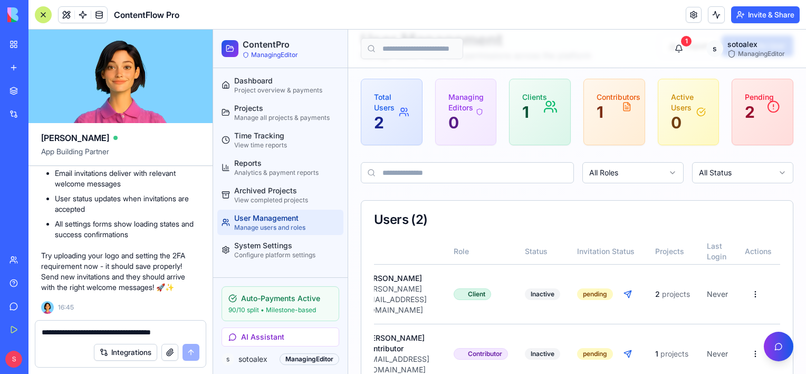
scroll to position [52, 0]
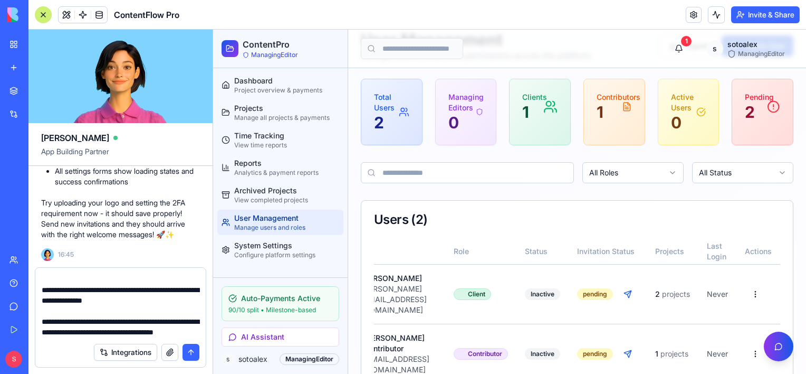
type textarea "**********"
click at [191, 350] on button "submit" at bounding box center [191, 351] width 17 height 17
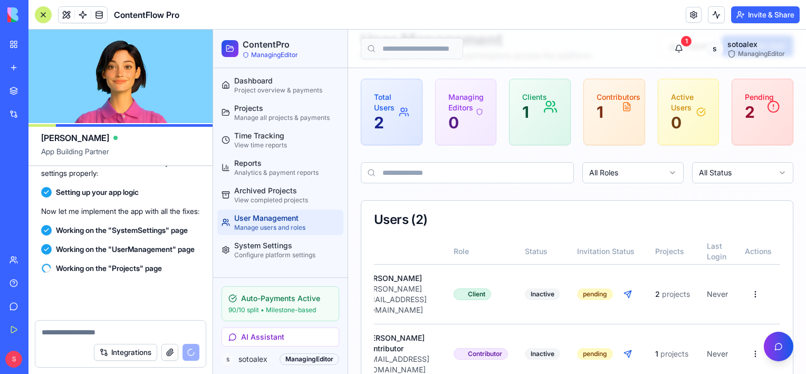
scroll to position [10496, 0]
